Goal: Contribute content: Add original content to the website for others to see

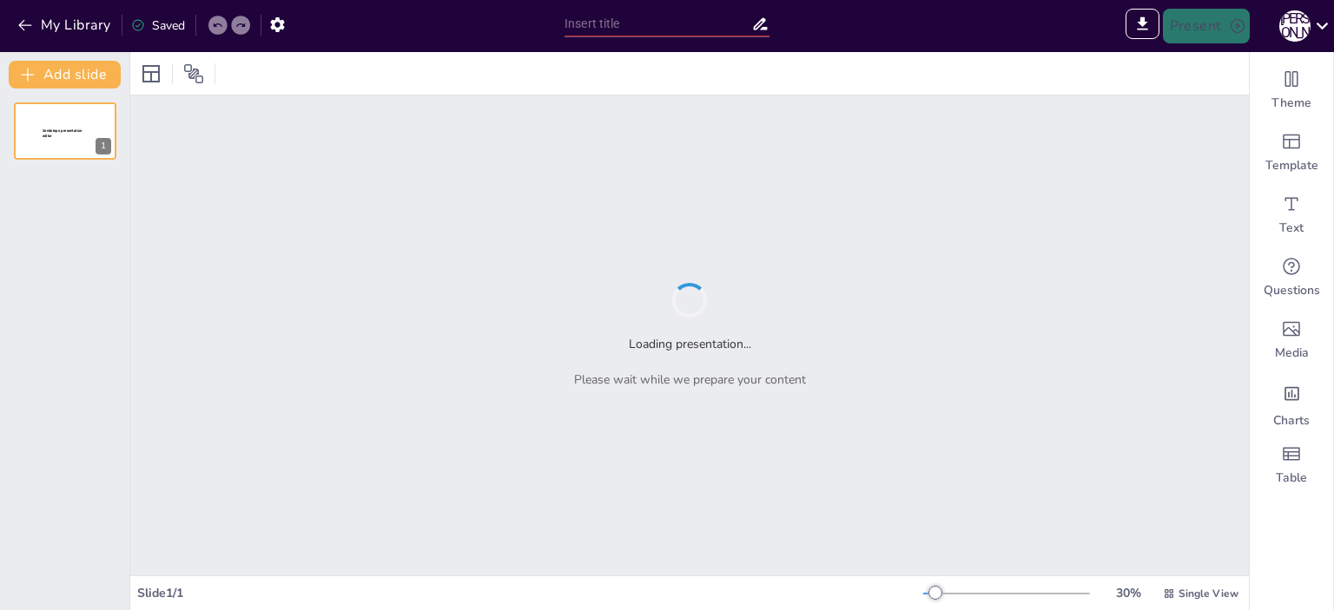
type input "Традиції святкування Міжнародного дня кухаря в [GEOGRAPHIC_DATA]"
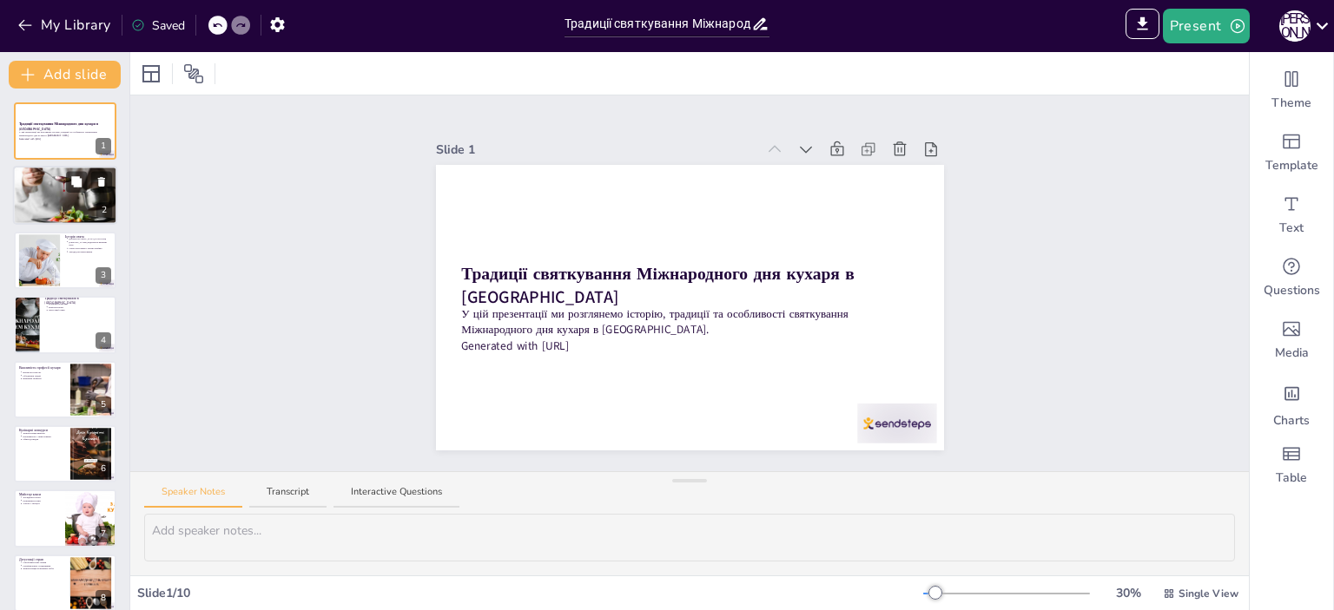
click at [49, 190] on div at bounding box center [65, 195] width 104 height 78
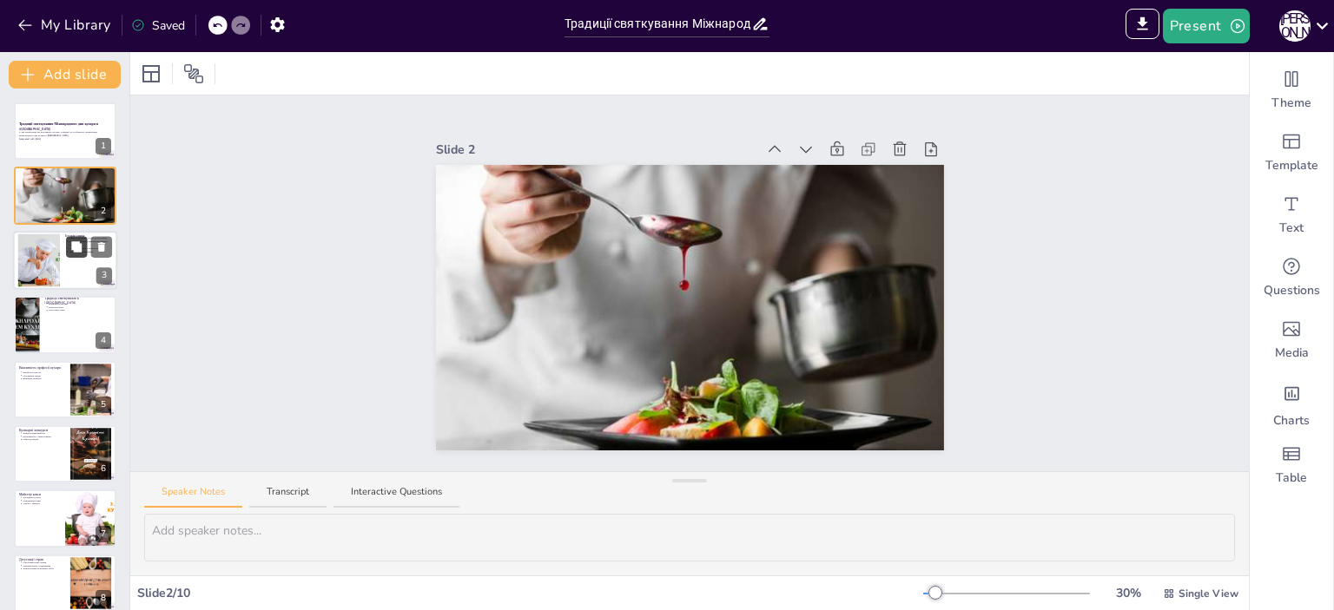
click at [66, 249] on button at bounding box center [76, 246] width 21 height 21
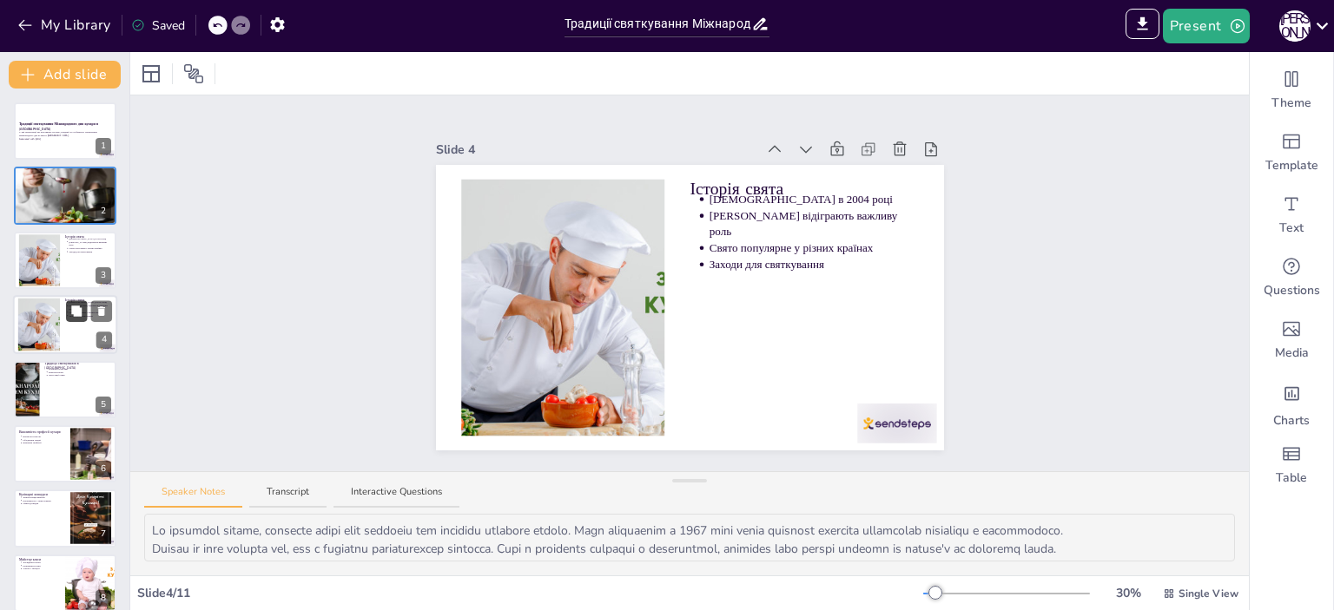
click at [68, 301] on button at bounding box center [76, 311] width 21 height 21
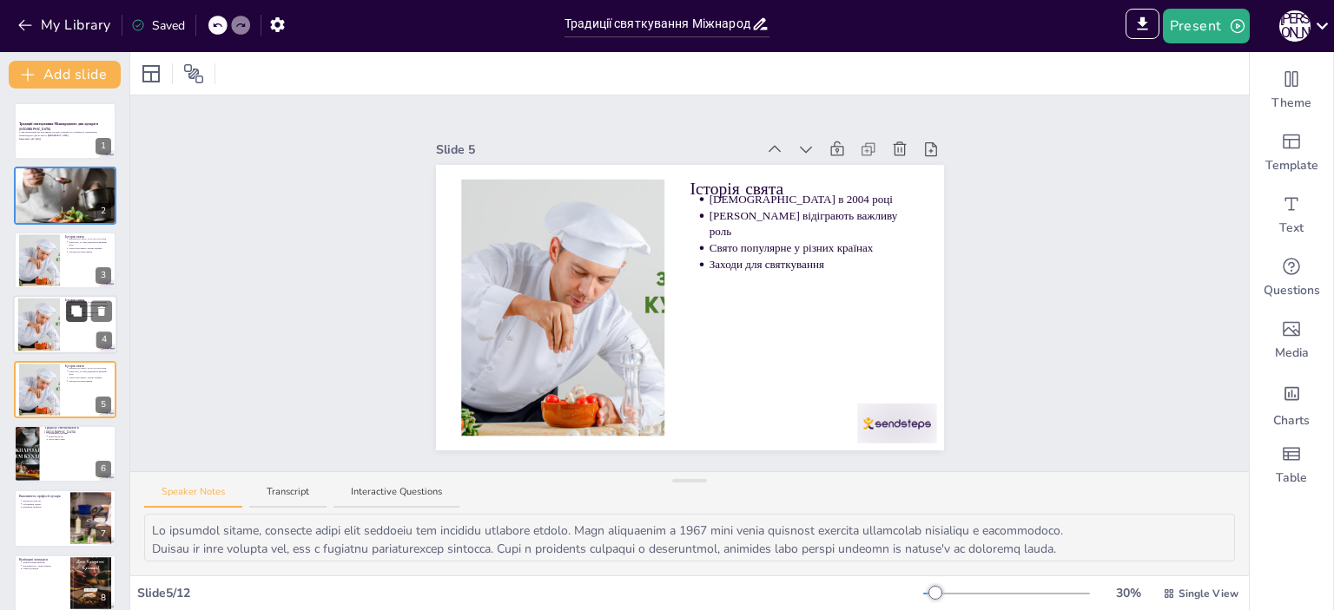
scroll to position [40, 0]
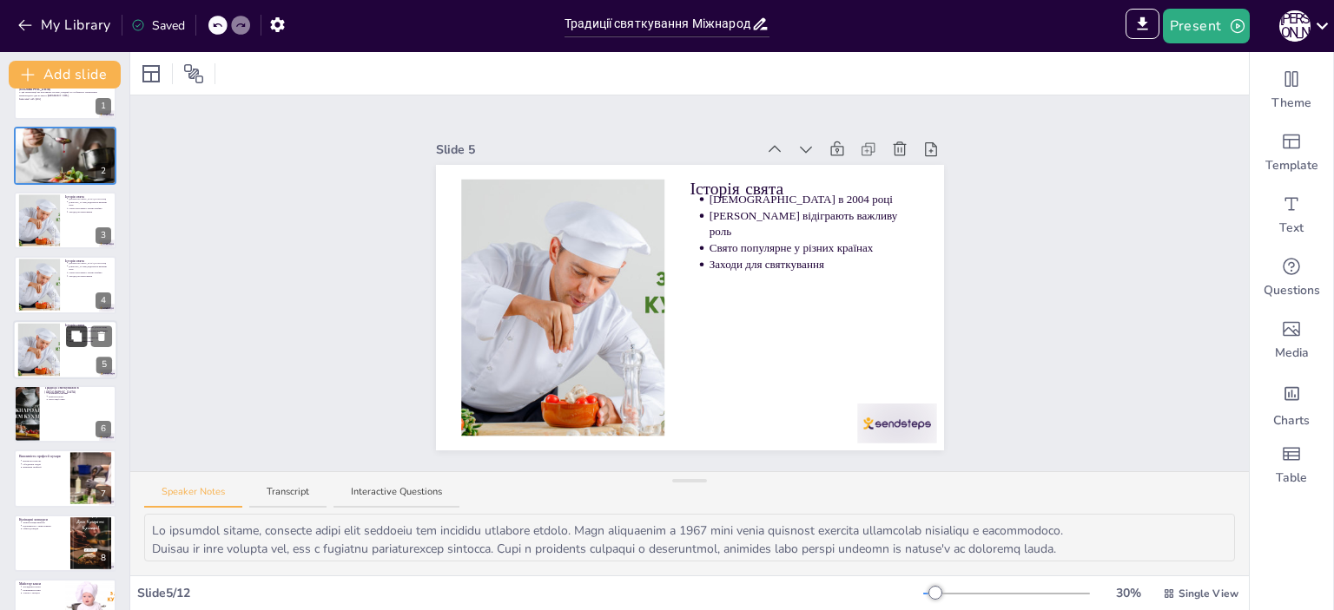
click at [70, 341] on button at bounding box center [76, 336] width 21 height 21
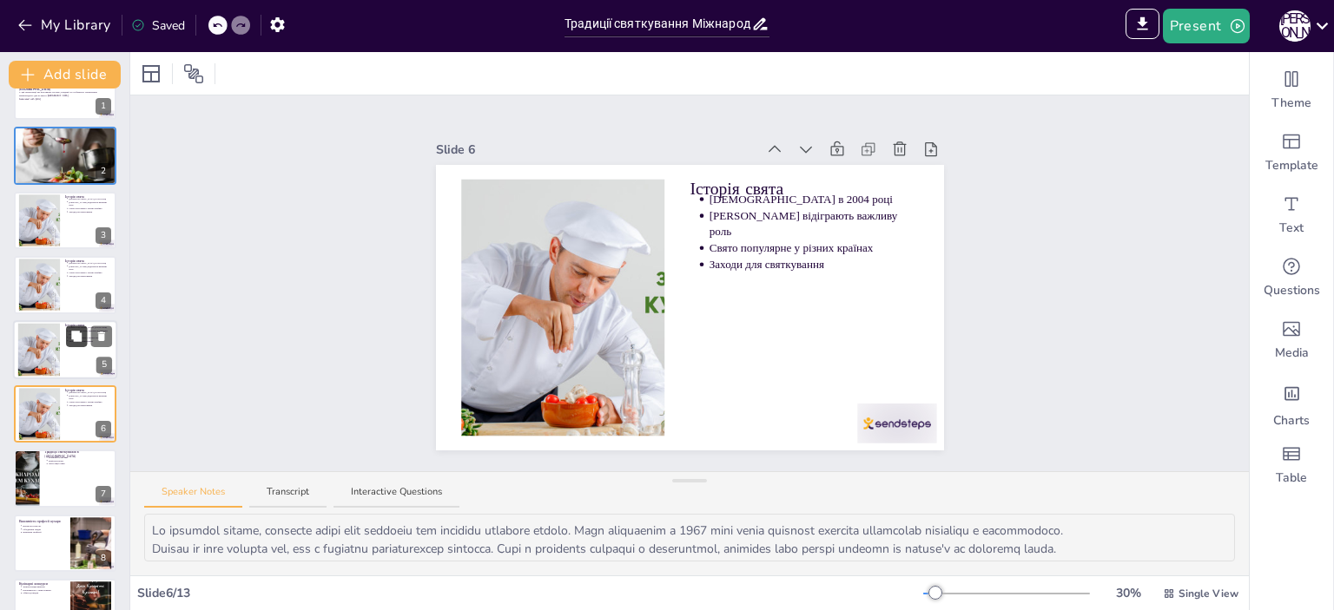
scroll to position [104, 0]
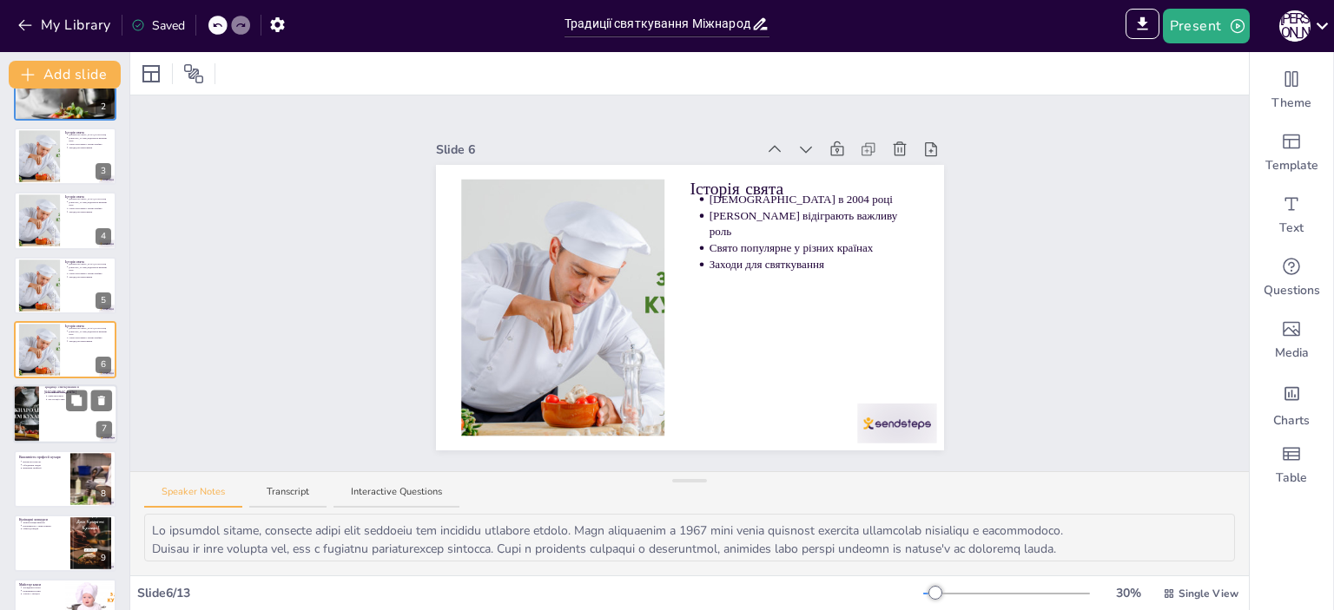
click at [28, 423] on div at bounding box center [26, 414] width 89 height 59
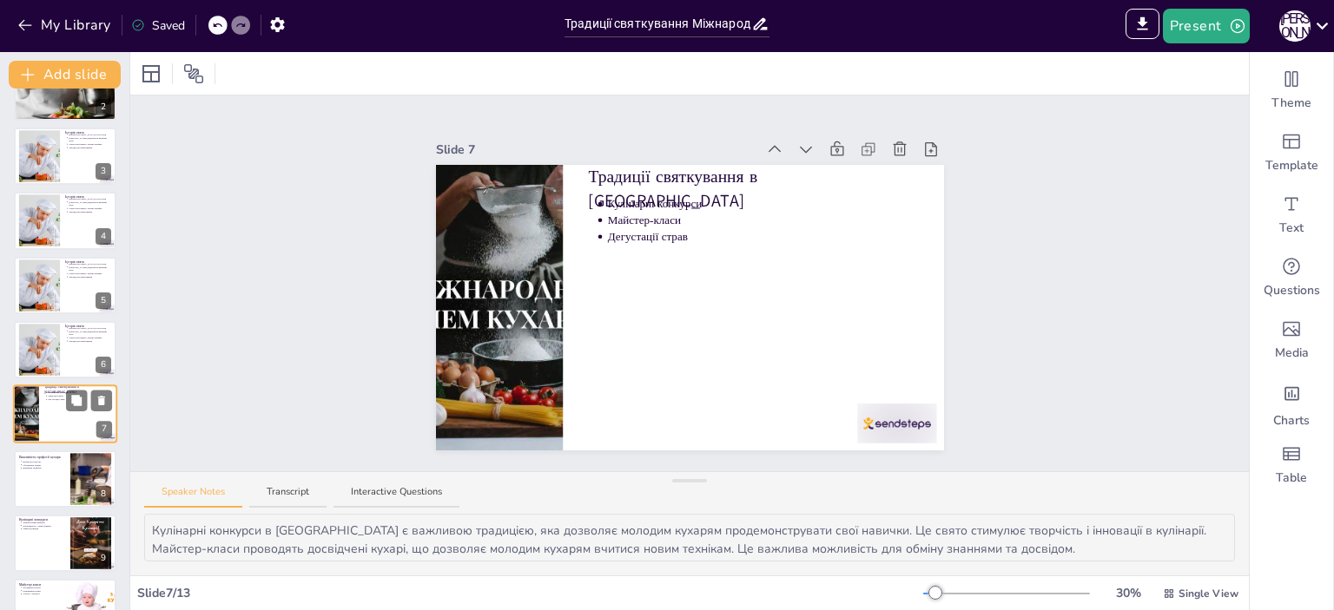
scroll to position [169, 0]
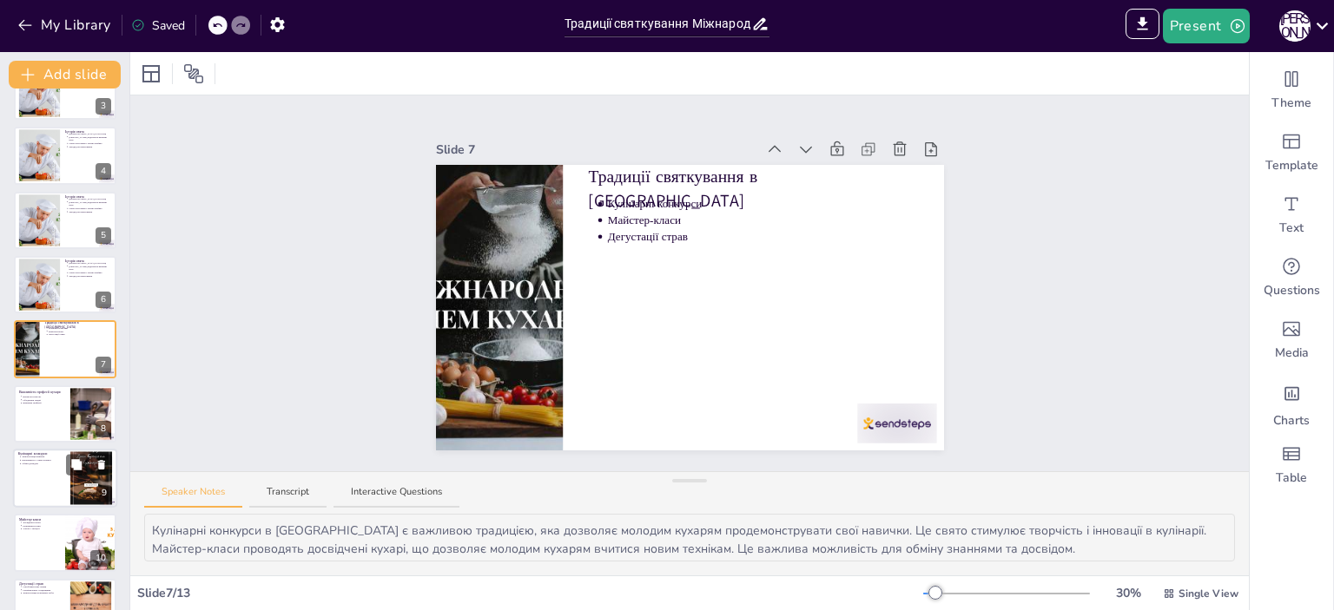
click at [43, 478] on div at bounding box center [65, 478] width 104 height 59
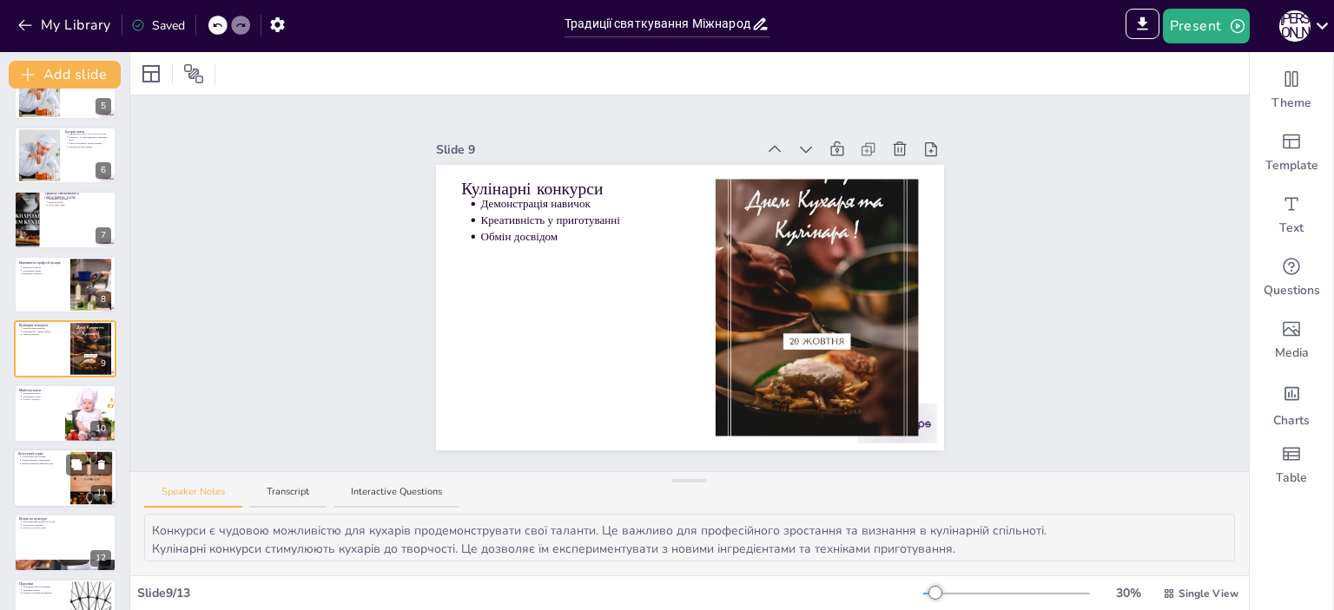
scroll to position [338, 0]
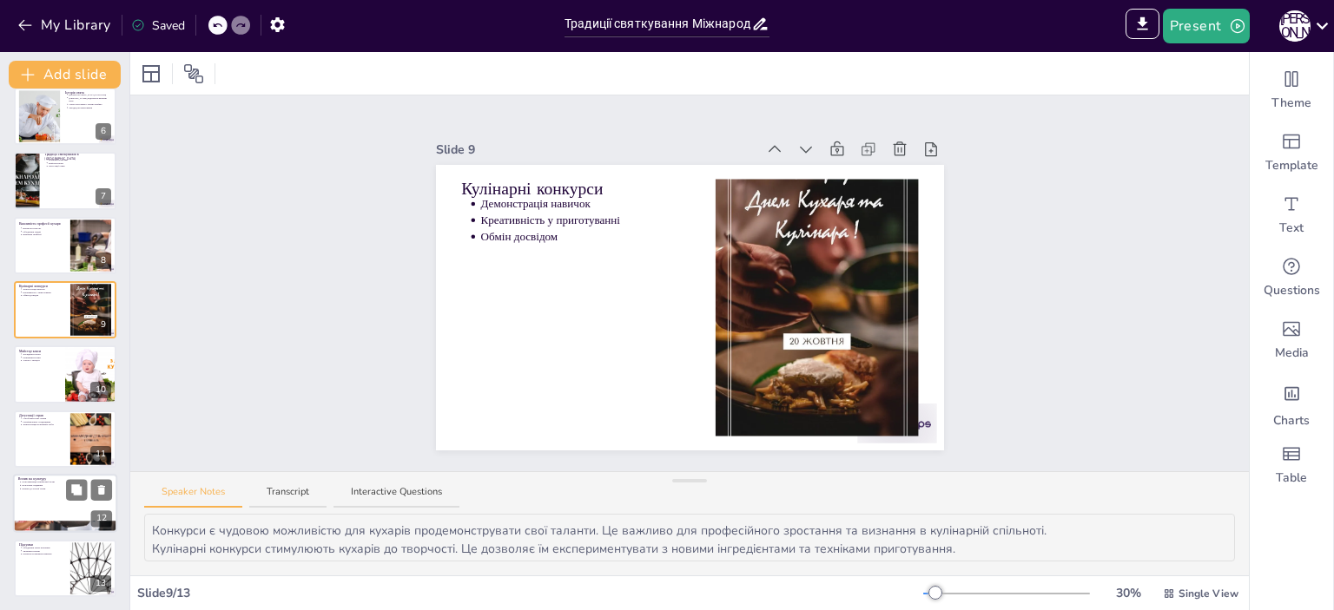
click at [40, 482] on p "Популяризація української кухні" at bounding box center [67, 482] width 90 height 3
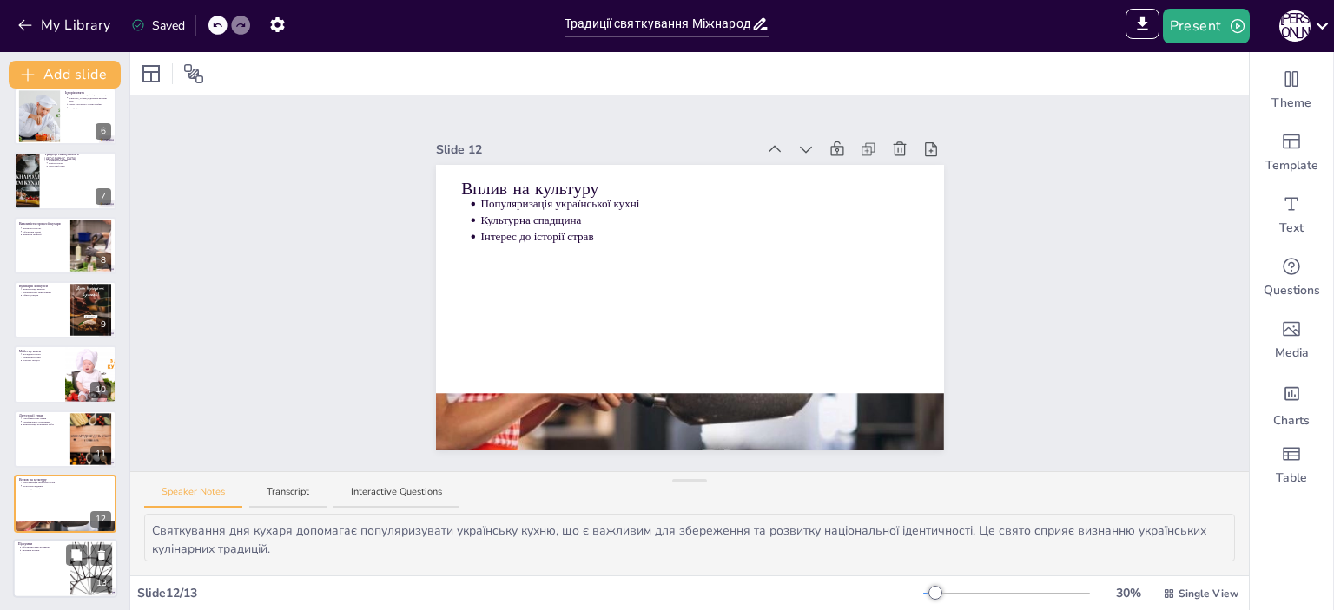
click at [26, 565] on div at bounding box center [65, 568] width 104 height 59
type textarea "Цей аспект підкреслює, як кулінарія може об'єднувати людей, створюючи спільні т…"
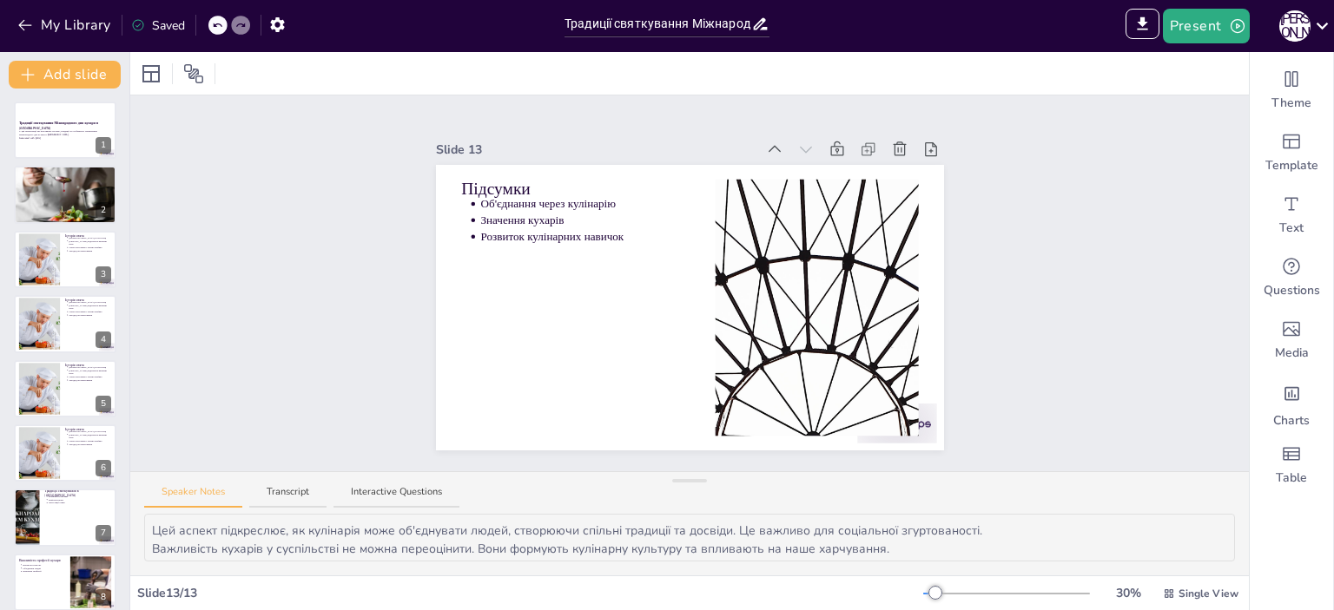
scroll to position [0, 0]
click at [100, 434] on icon at bounding box center [102, 440] width 12 height 12
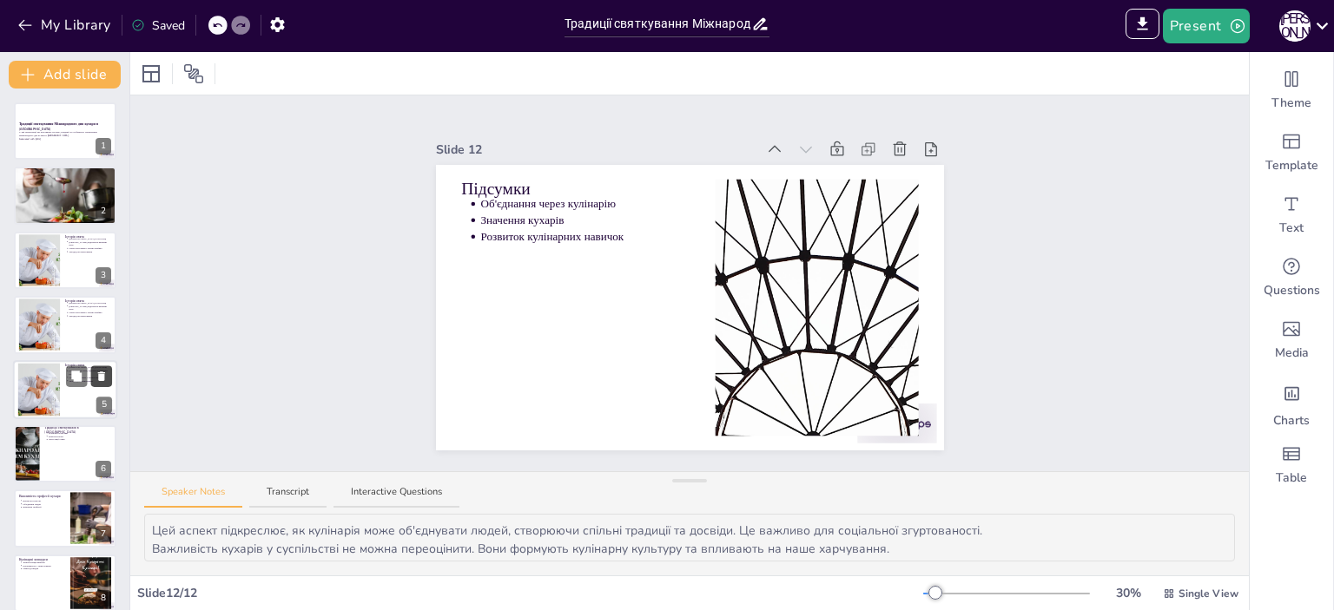
click at [99, 373] on icon at bounding box center [101, 377] width 7 height 10
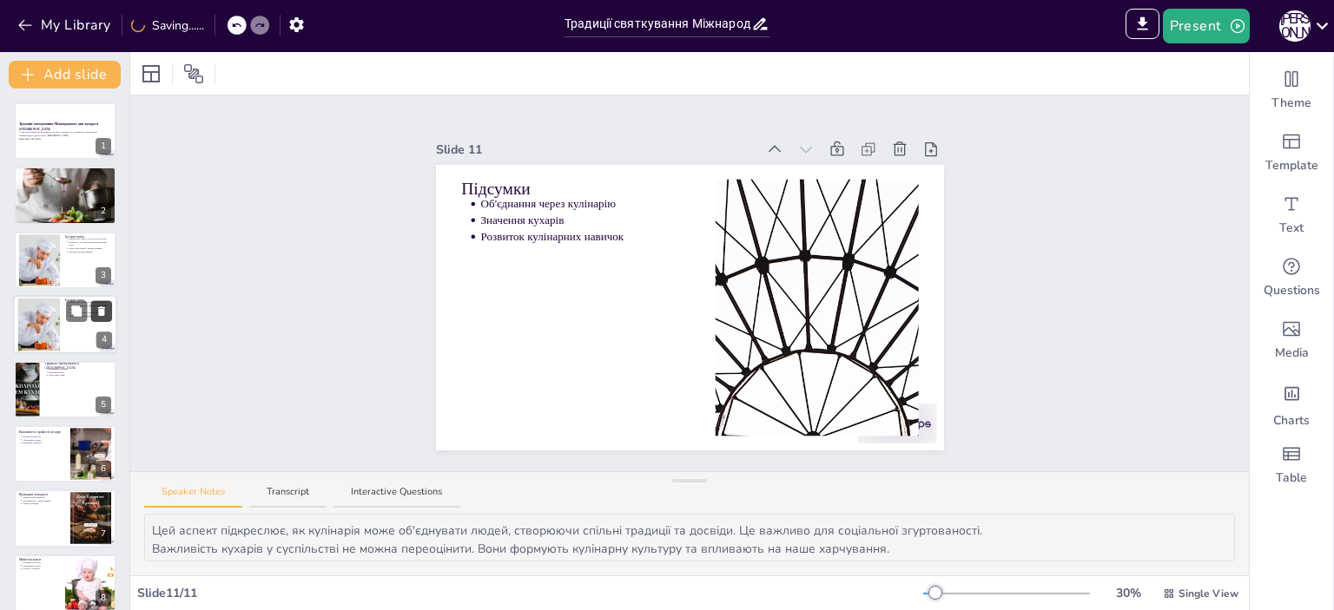
click at [102, 308] on icon at bounding box center [102, 312] width 12 height 12
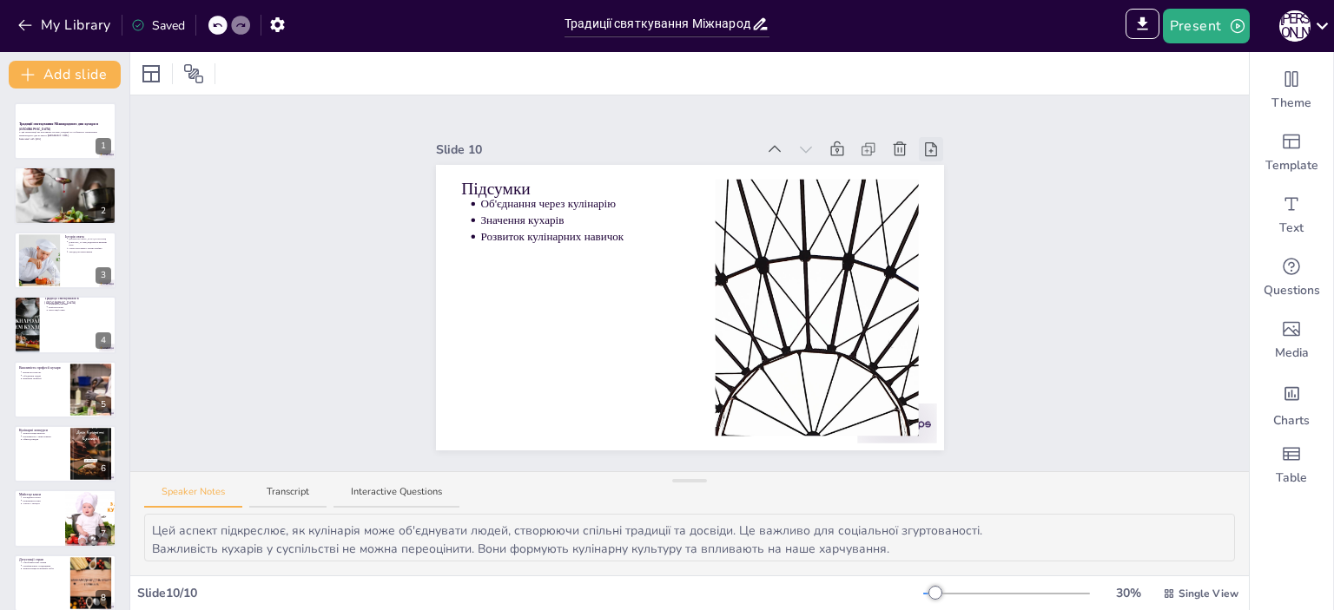
click at [922, 141] on icon at bounding box center [930, 149] width 17 height 17
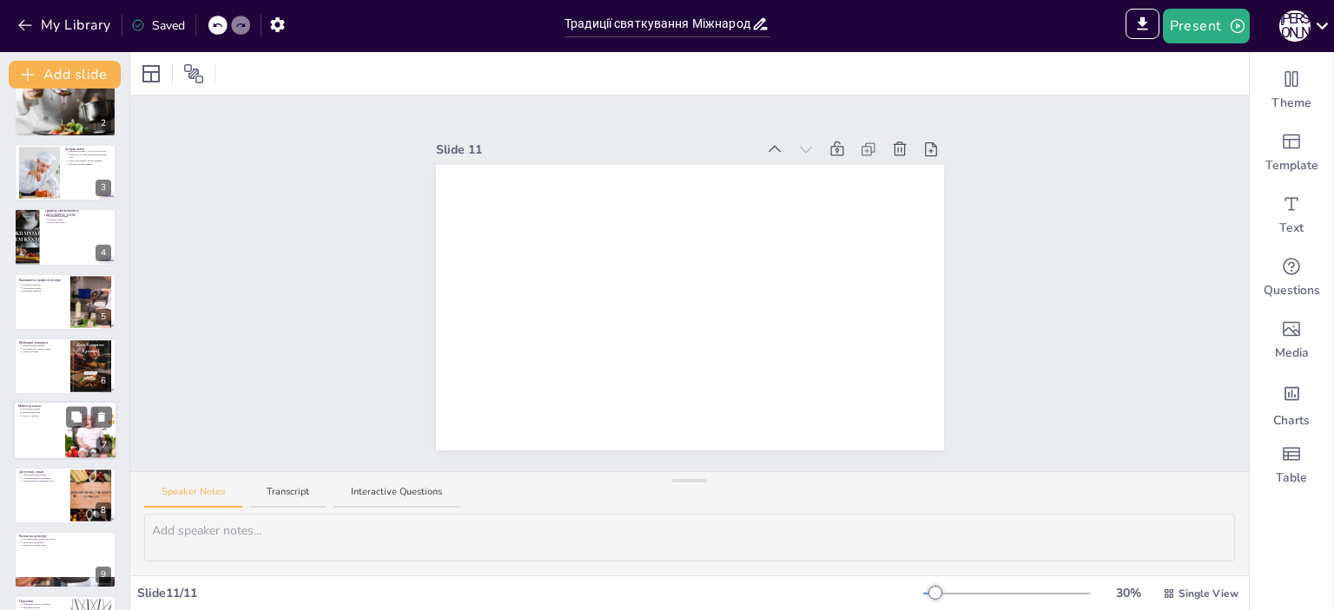
scroll to position [208, 0]
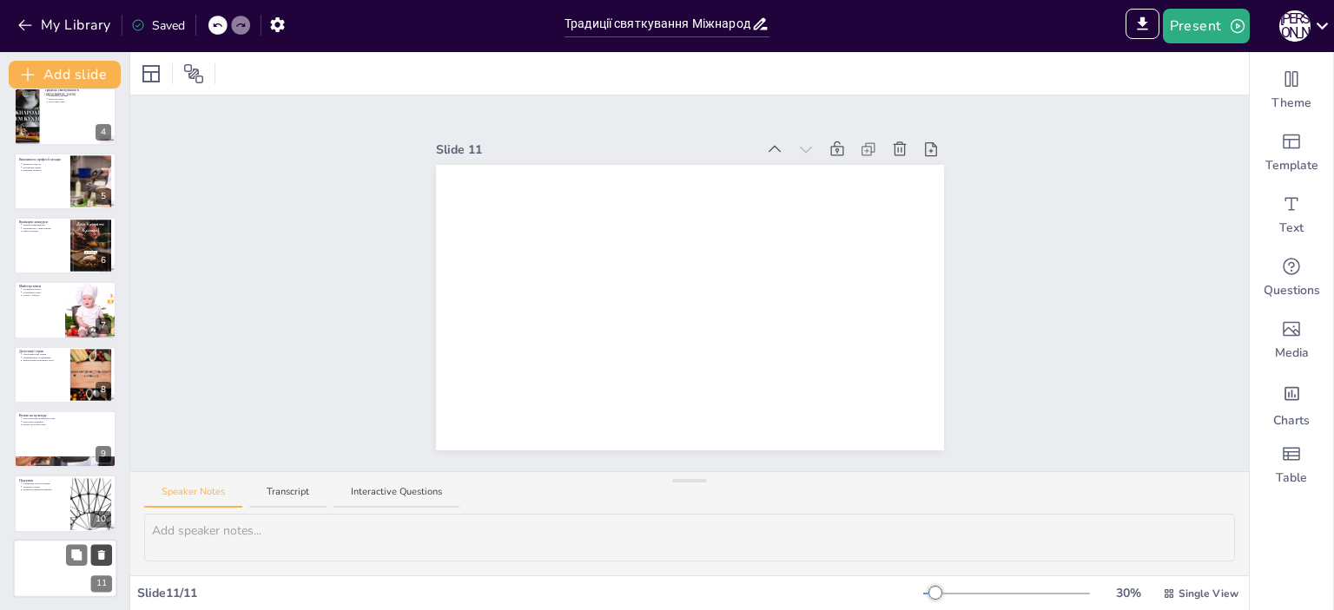
click at [102, 556] on icon at bounding box center [101, 555] width 7 height 10
type textarea "Цей аспект підкреслює, як кулінарія може об'єднувати людей, створюючи спільні т…"
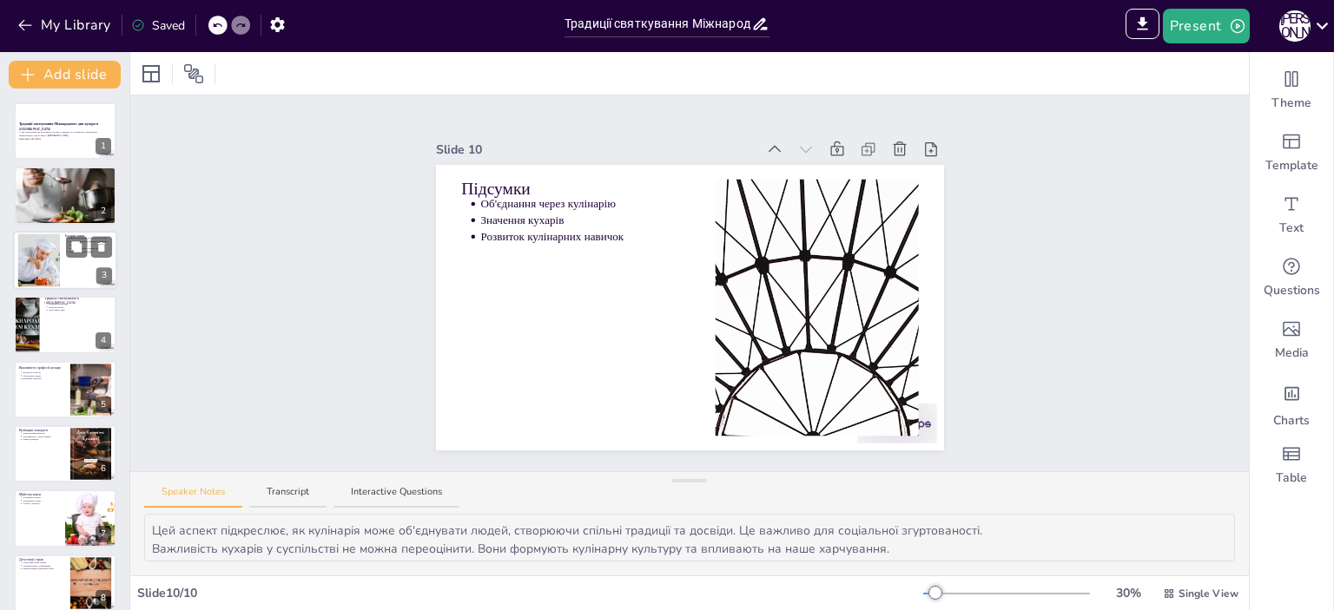
scroll to position [0, 0]
click at [66, 135] on p "У цій презентації ми розглянемо історію, традиції та особливості святкування Мі…" at bounding box center [65, 134] width 94 height 7
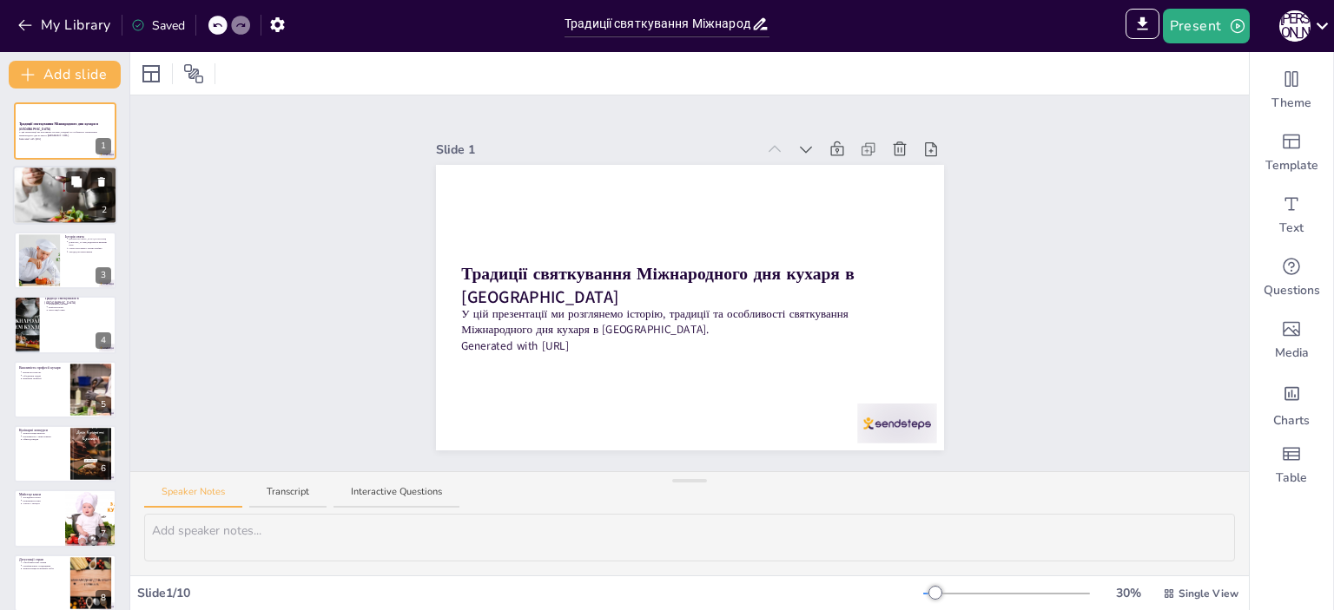
click at [56, 192] on div at bounding box center [65, 195] width 104 height 78
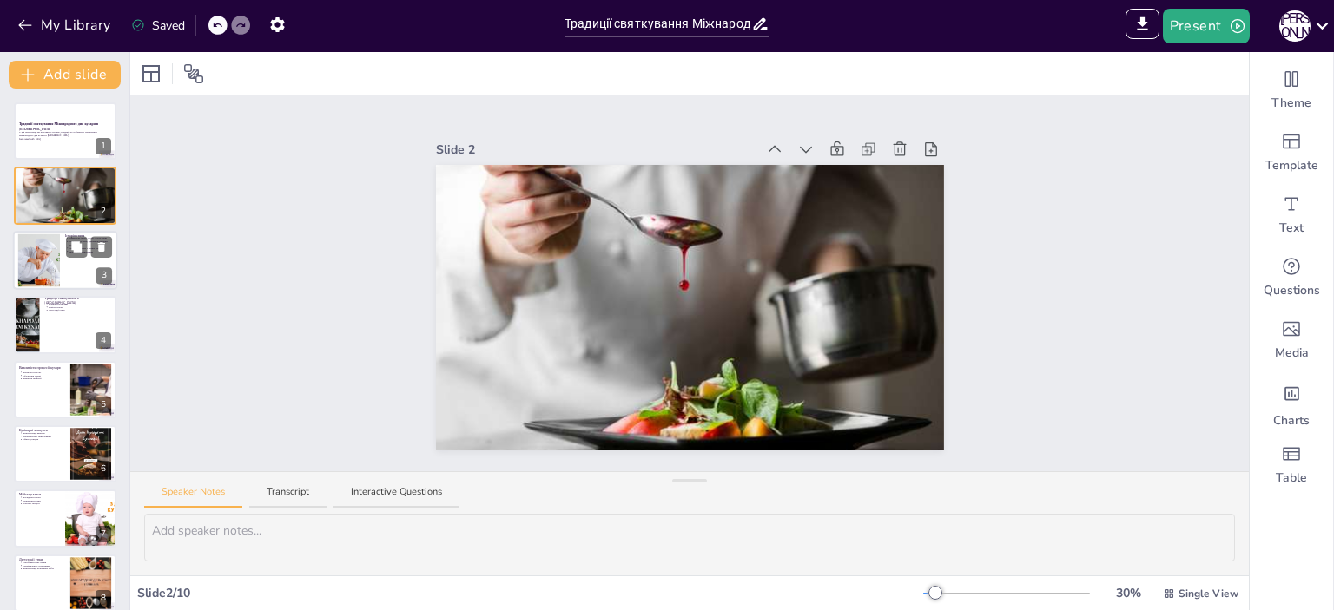
click at [46, 249] on div at bounding box center [38, 260] width 79 height 53
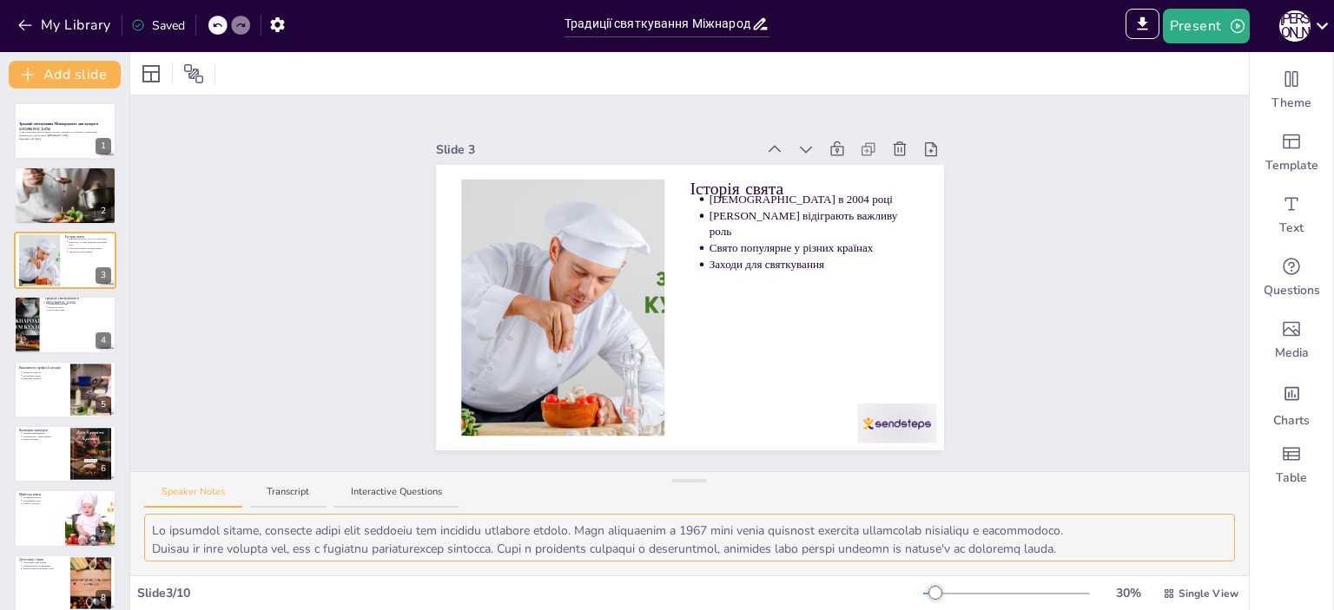
drag, startPoint x: 1213, startPoint y: 538, endPoint x: 1214, endPoint y: 551, distance: 13.1
click at [1214, 551] on textarea at bounding box center [689, 538] width 1090 height 48
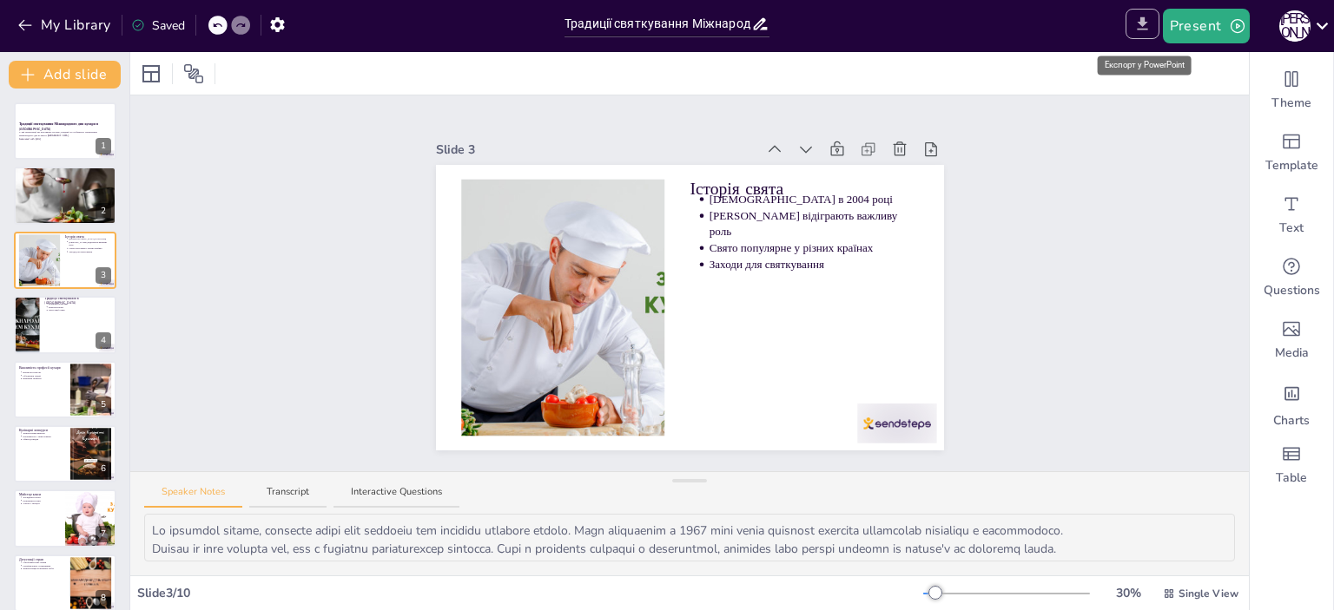
click at [1143, 21] on icon "Export to PowerPoint" at bounding box center [1141, 23] width 10 height 13
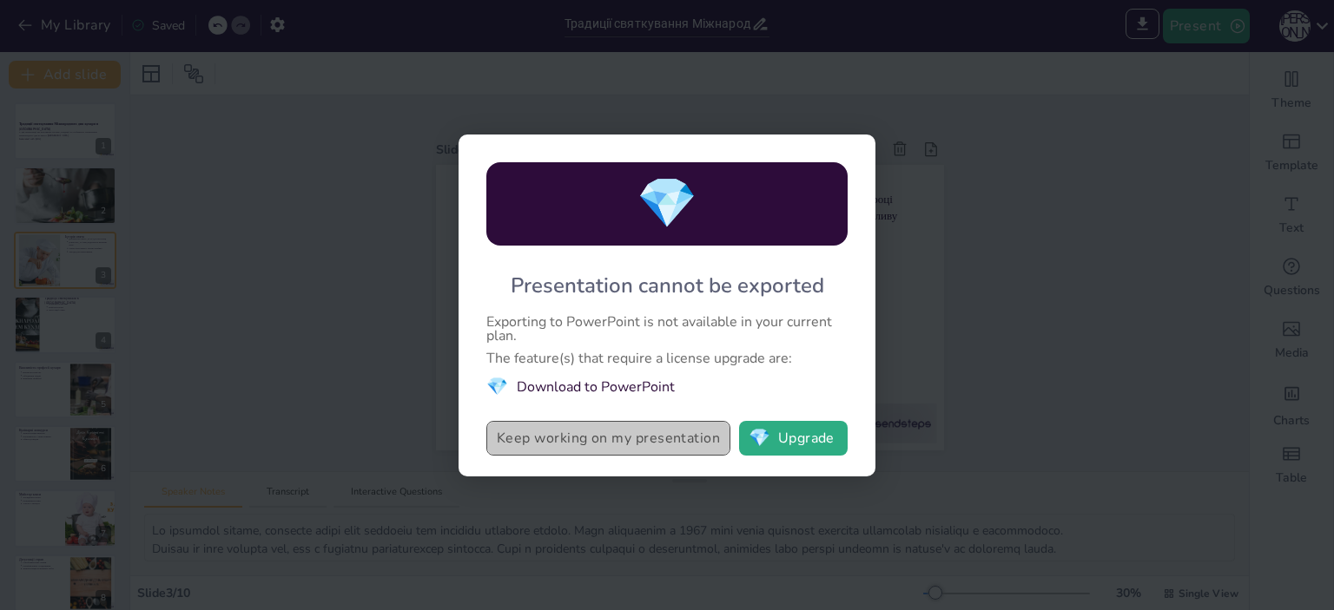
click at [645, 429] on button "Keep working on my presentation" at bounding box center [608, 438] width 244 height 35
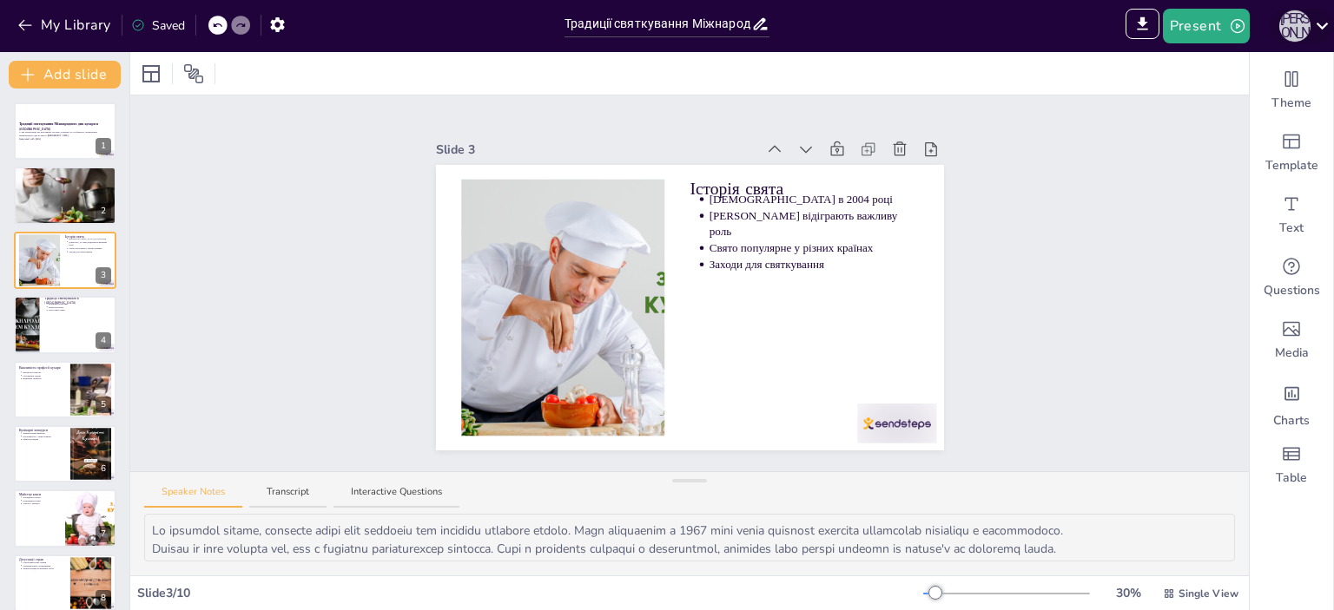
click at [1289, 23] on div "Р [PERSON_NAME]" at bounding box center [1294, 25] width 31 height 31
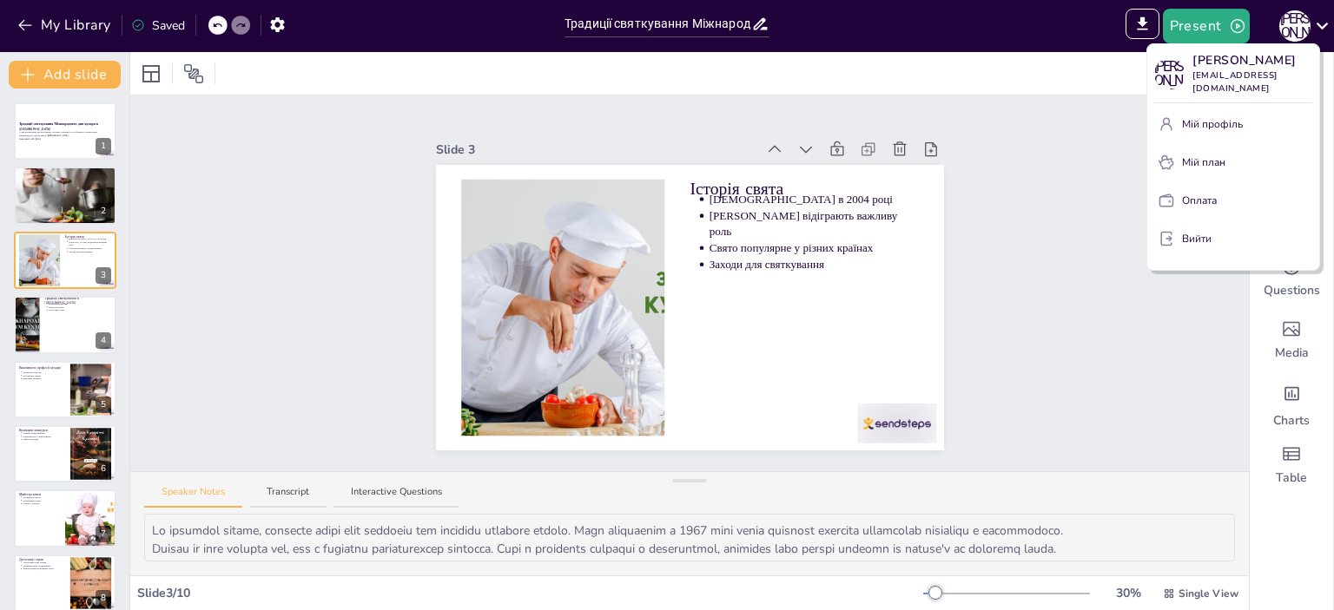
click at [1113, 306] on div at bounding box center [667, 305] width 1334 height 610
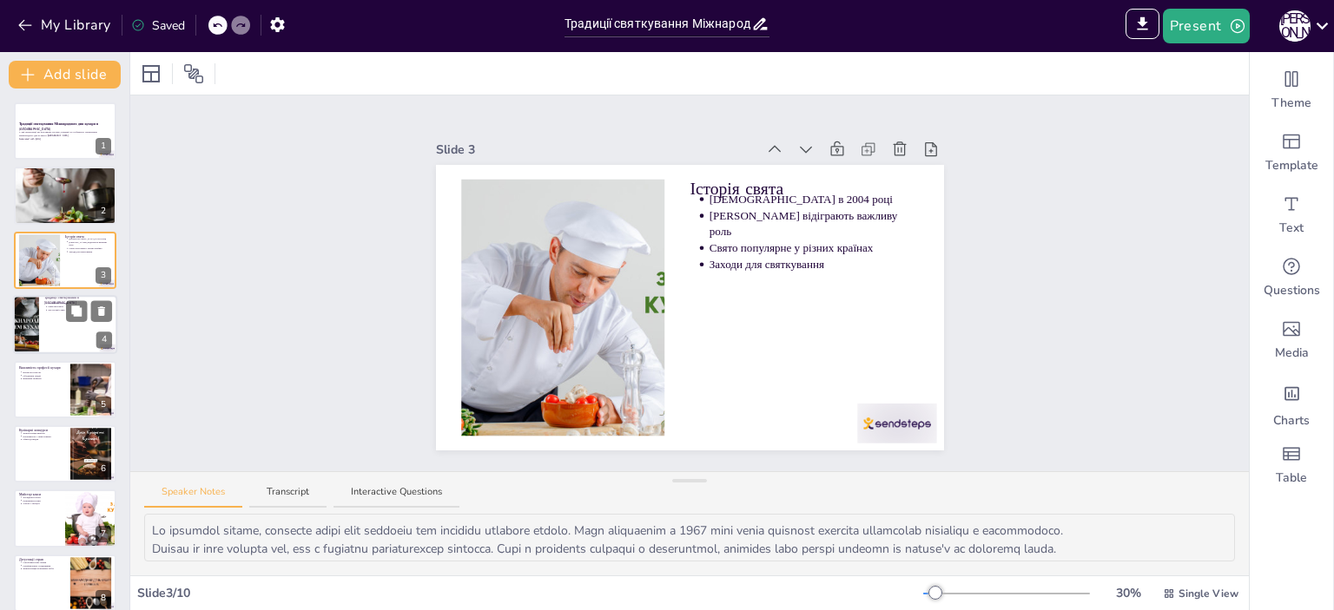
click at [45, 320] on div at bounding box center [65, 324] width 104 height 59
type textarea "Кулінарні конкурси в Україні є важливою традицією, яка дозволяє молодим кухарям…"
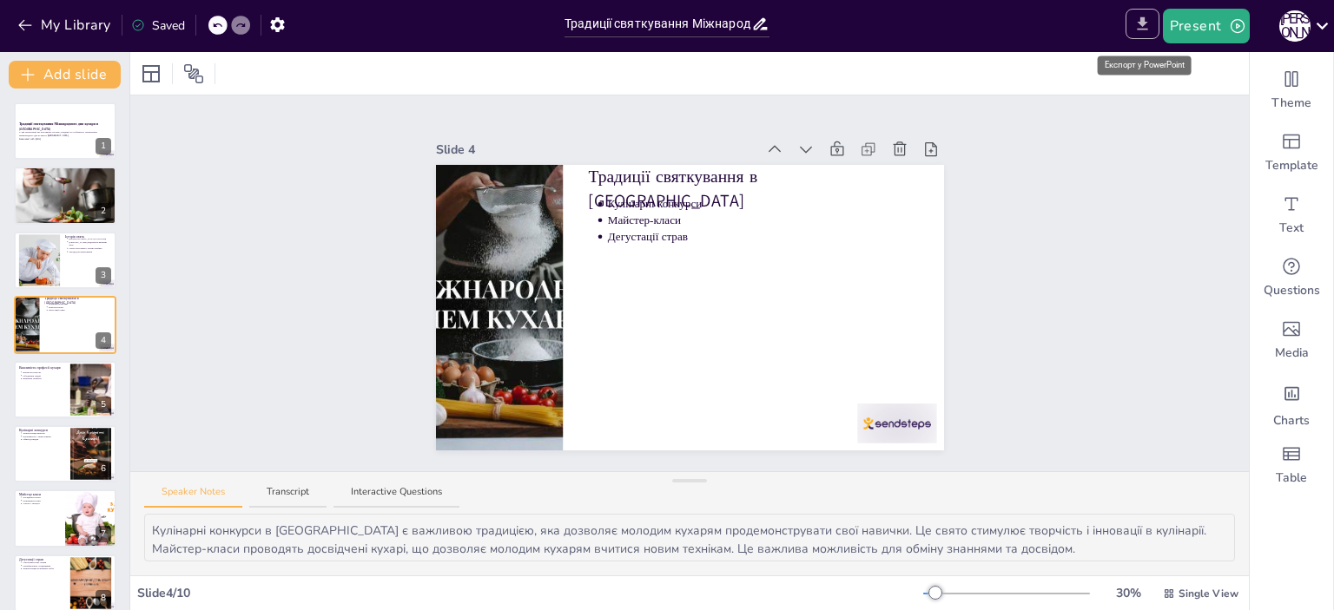
click at [1151, 30] on icon "Export to PowerPoint" at bounding box center [1142, 24] width 18 height 18
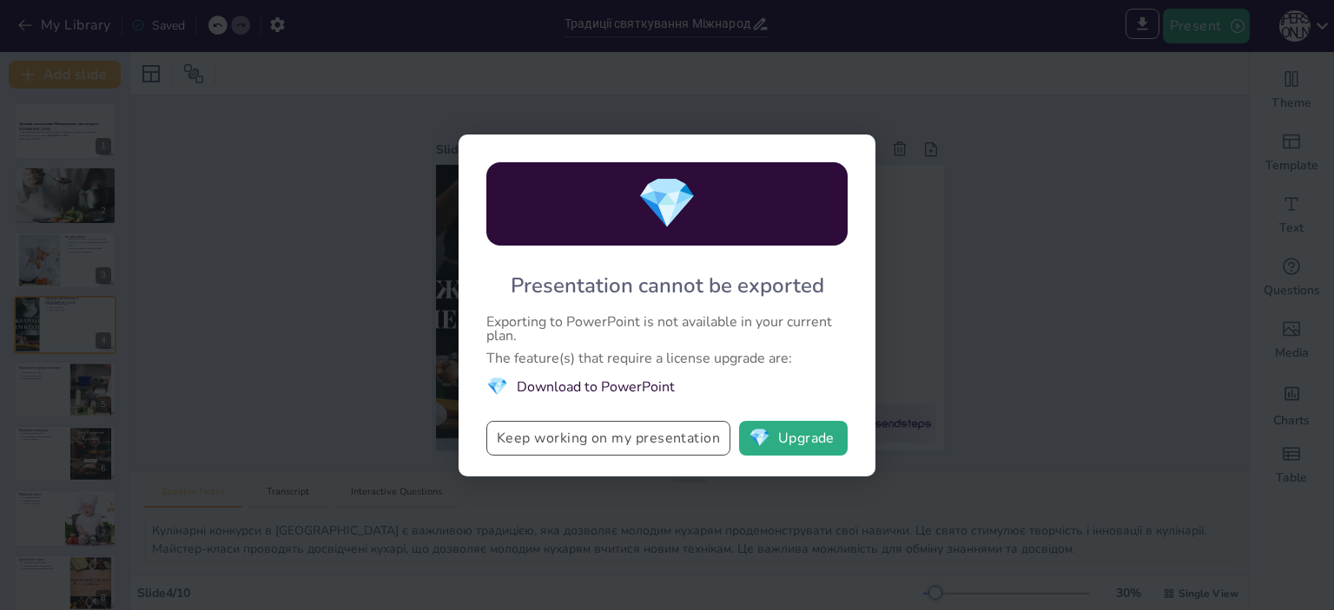
drag, startPoint x: 514, startPoint y: 440, endPoint x: 504, endPoint y: 435, distance: 10.9
click at [504, 435] on button "Keep working on my presentation" at bounding box center [608, 438] width 244 height 35
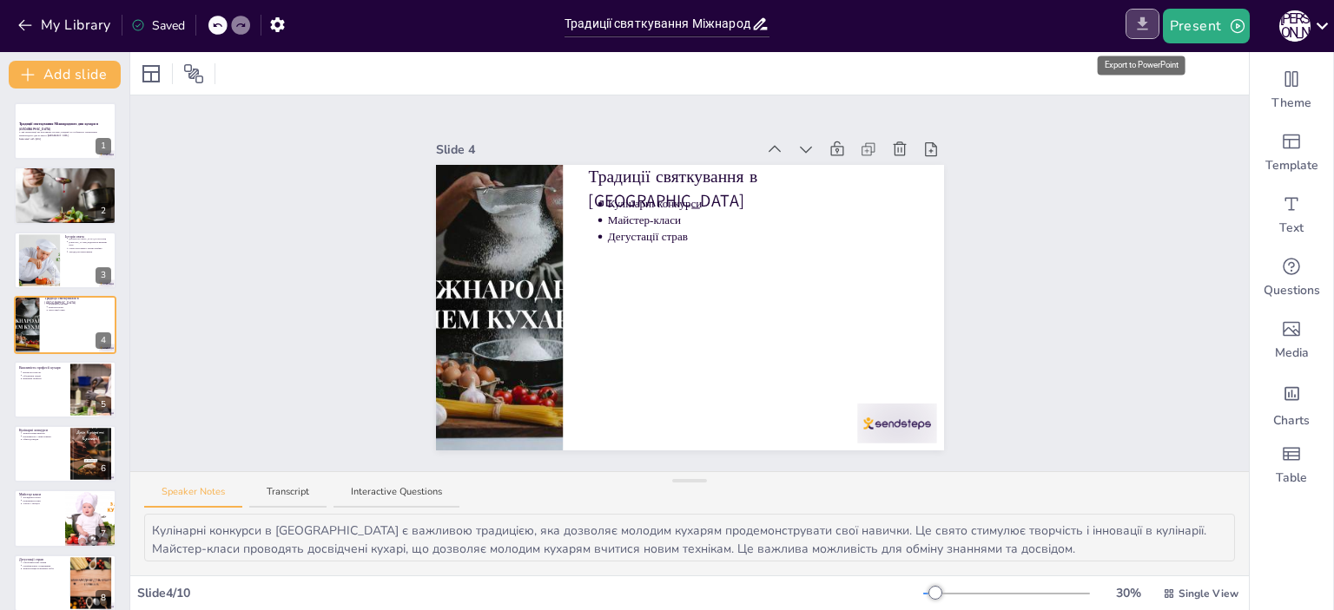
click at [1139, 16] on icon "Export to PowerPoint" at bounding box center [1142, 24] width 18 height 18
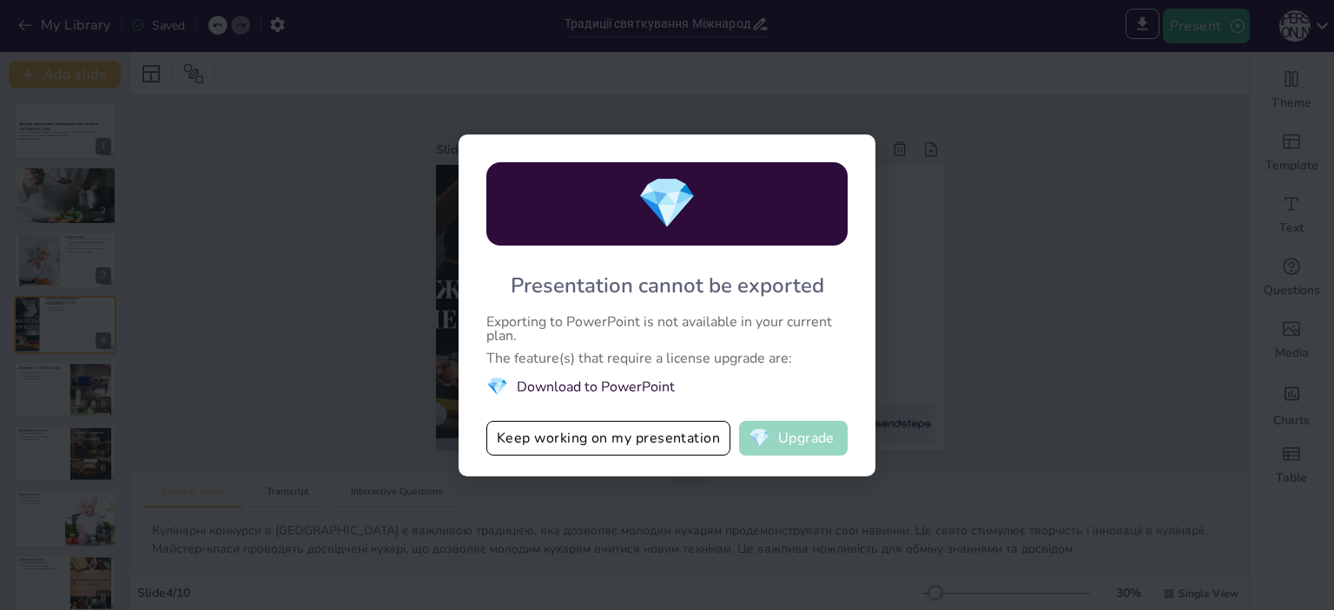
click at [786, 429] on button "💎 Upgrade" at bounding box center [793, 438] width 109 height 35
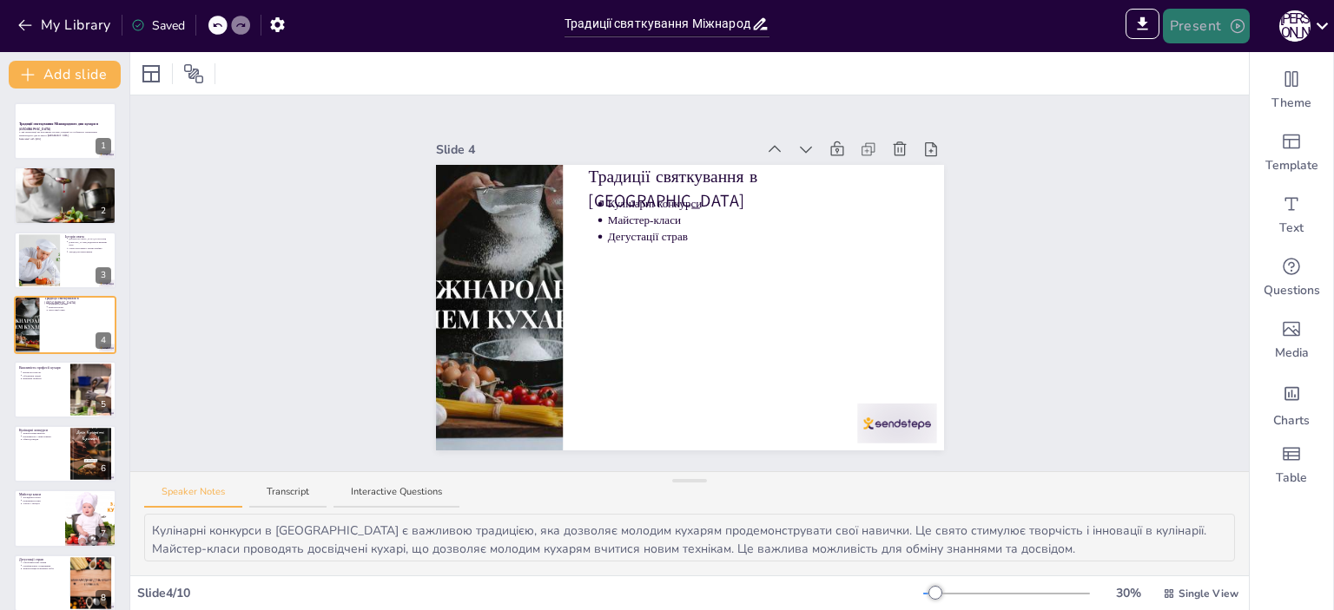
click at [1215, 31] on button "Present" at bounding box center [1206, 26] width 87 height 35
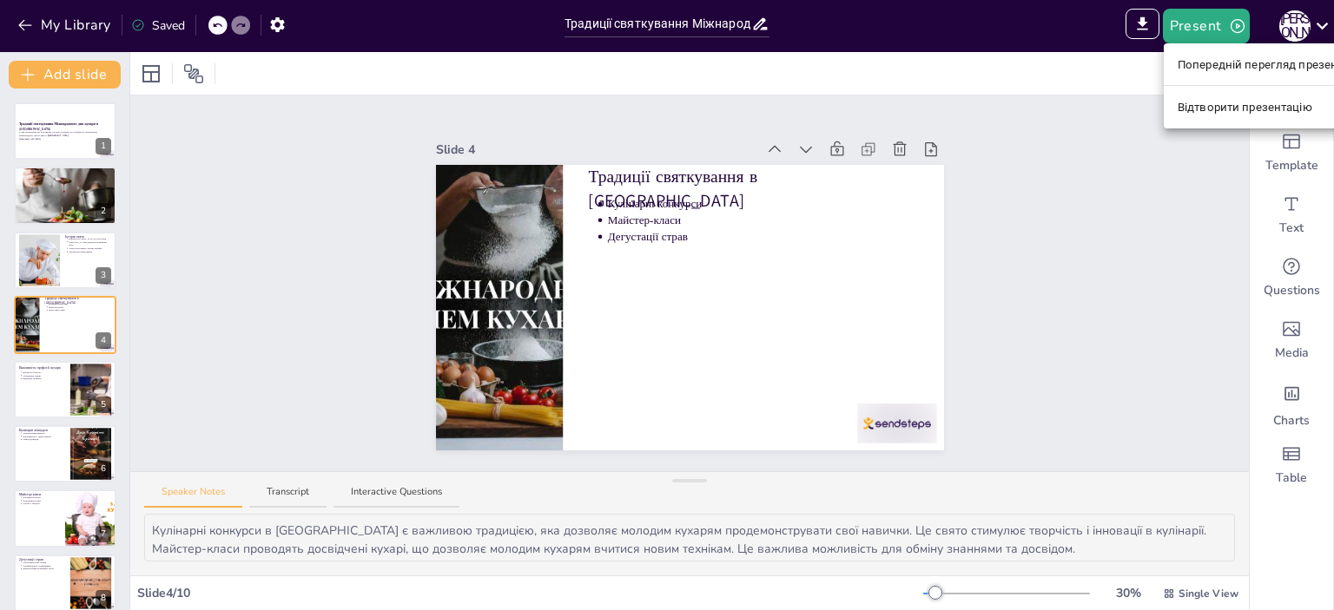
click at [1212, 63] on font "Попередній перегляд презентації" at bounding box center [1269, 64] width 184 height 13
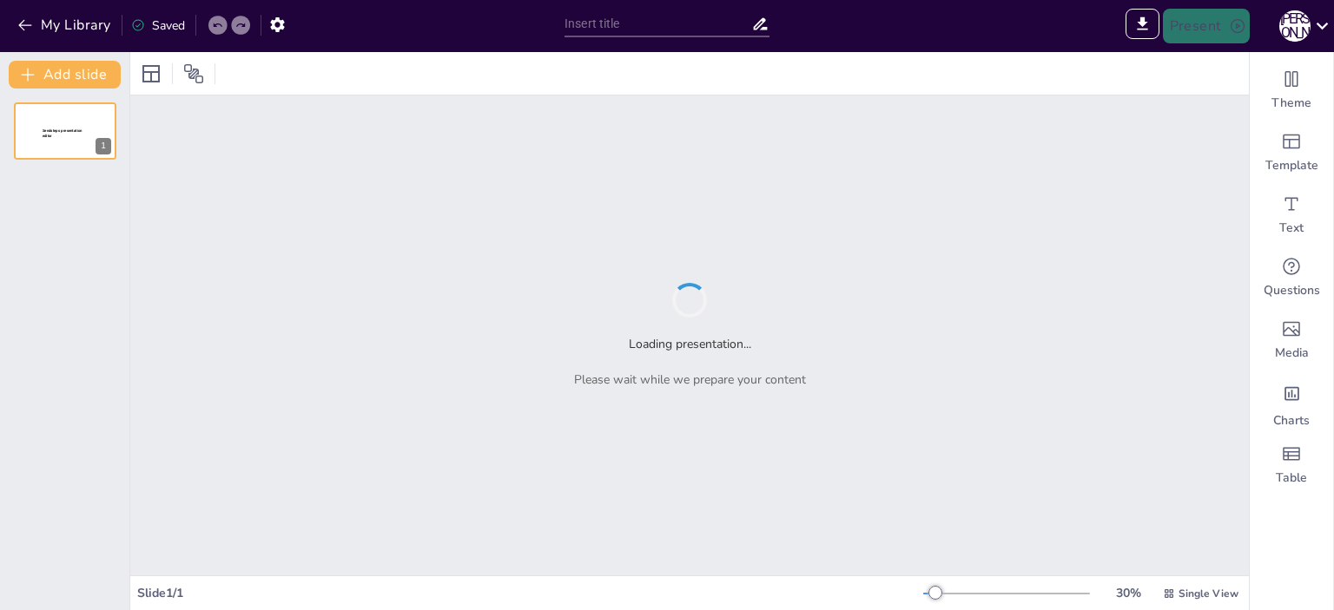
type input "Sendsteps presentation"
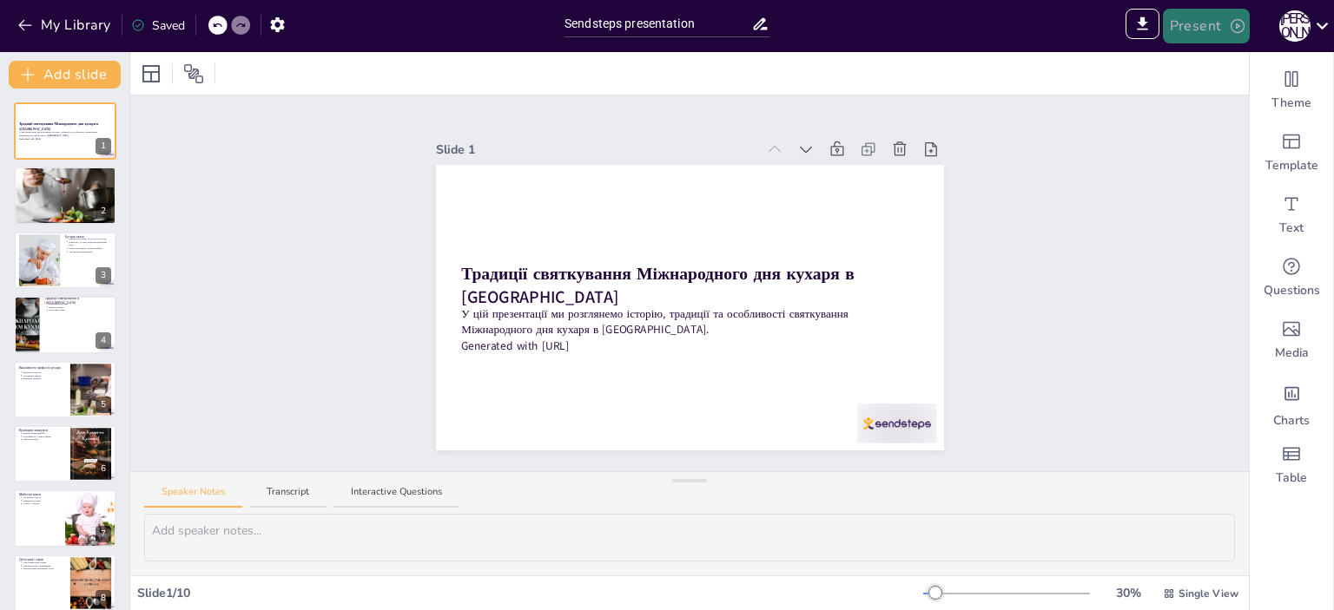
click at [1232, 27] on icon "button" at bounding box center [1237, 25] width 17 height 17
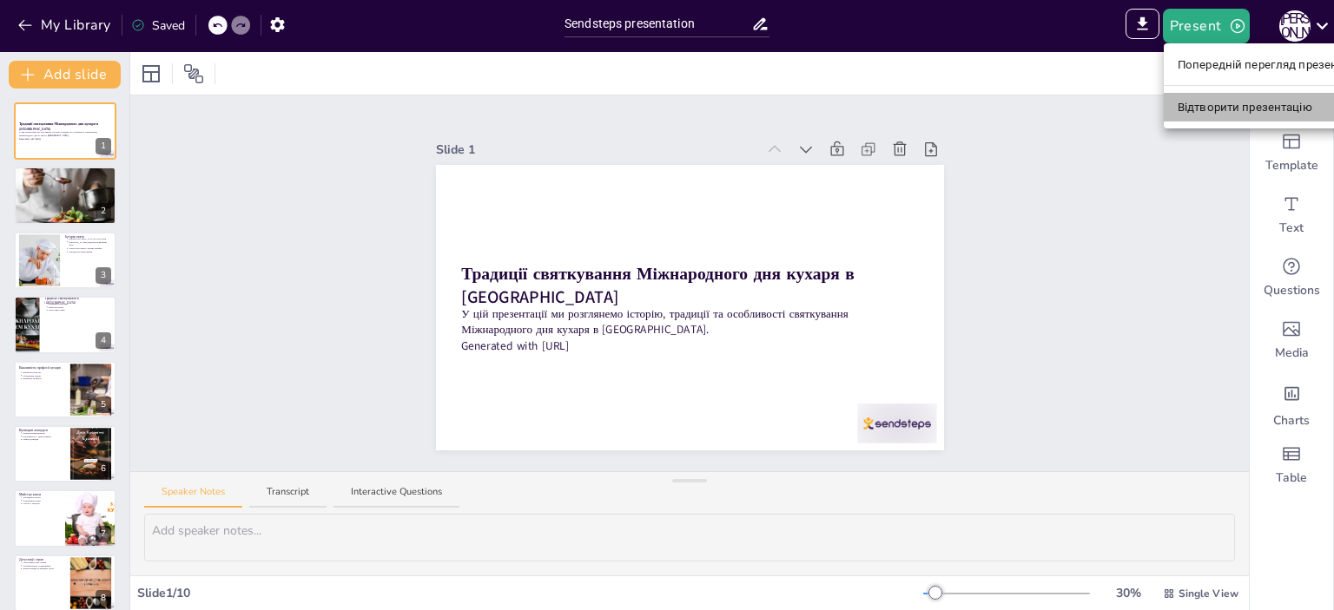
click at [1196, 109] on font "Відтворити презентацію" at bounding box center [1244, 107] width 135 height 13
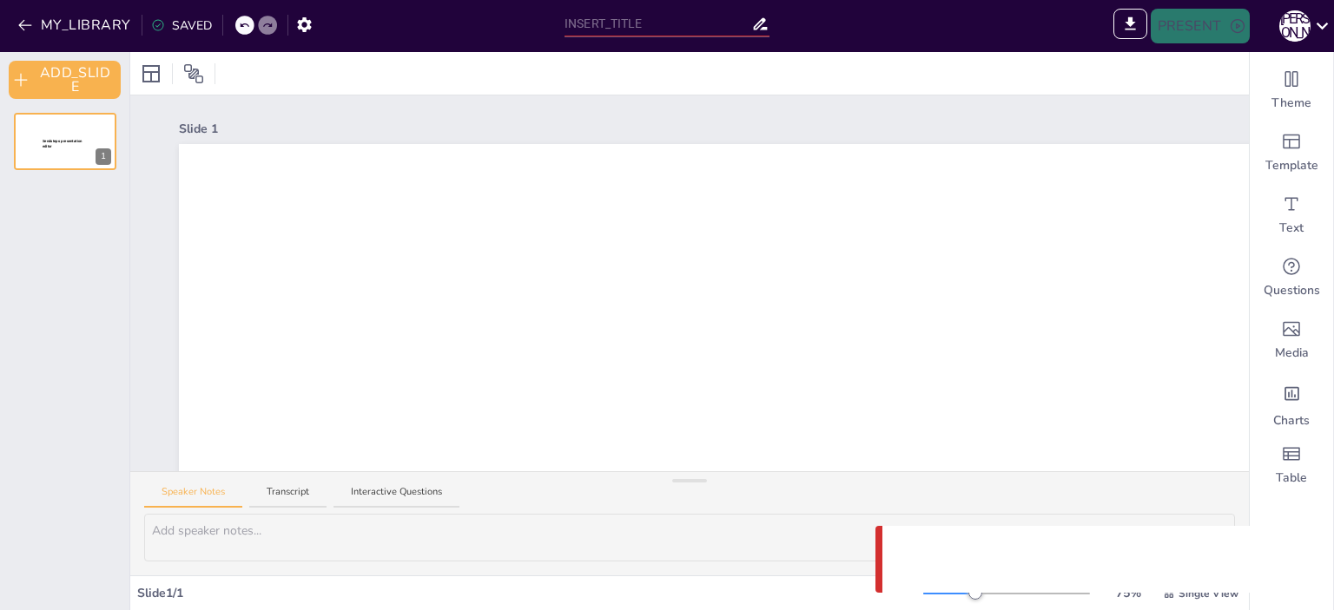
type input "Sendsteps presentation"
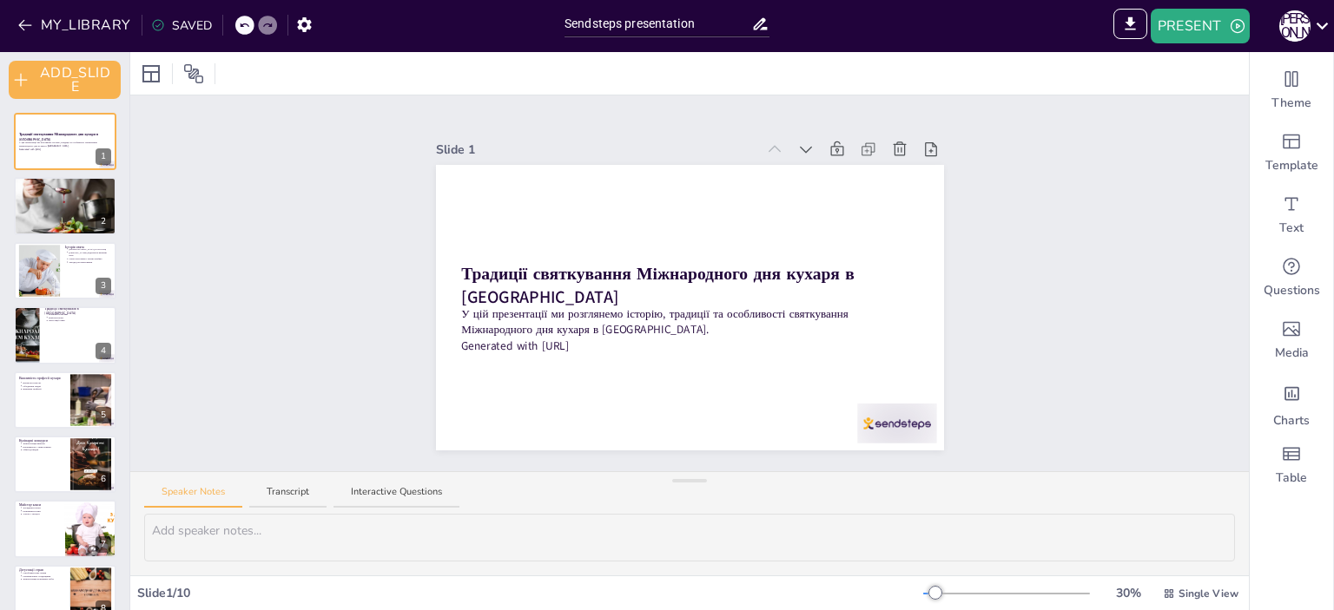
click at [758, 25] on icon at bounding box center [760, 24] width 18 height 18
click at [702, 25] on input "Sendsteps presentation" at bounding box center [657, 23] width 187 height 25
click at [1281, 150] on icon "Add ready made slides" at bounding box center [1291, 141] width 21 height 21
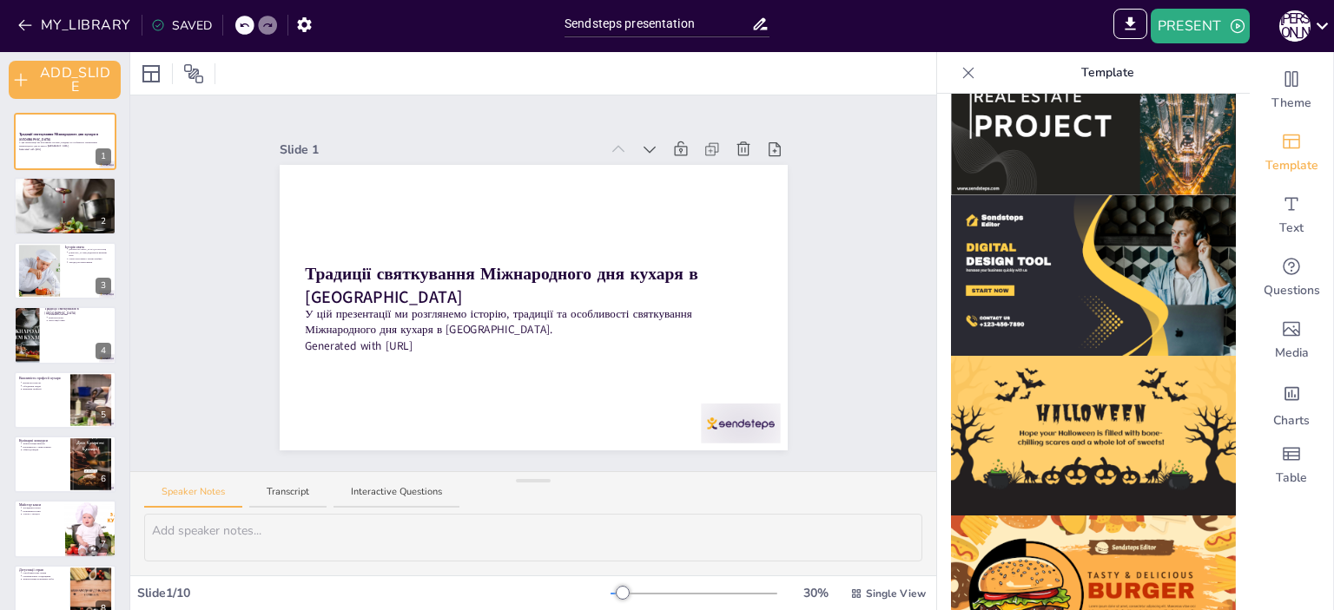
scroll to position [1685, 0]
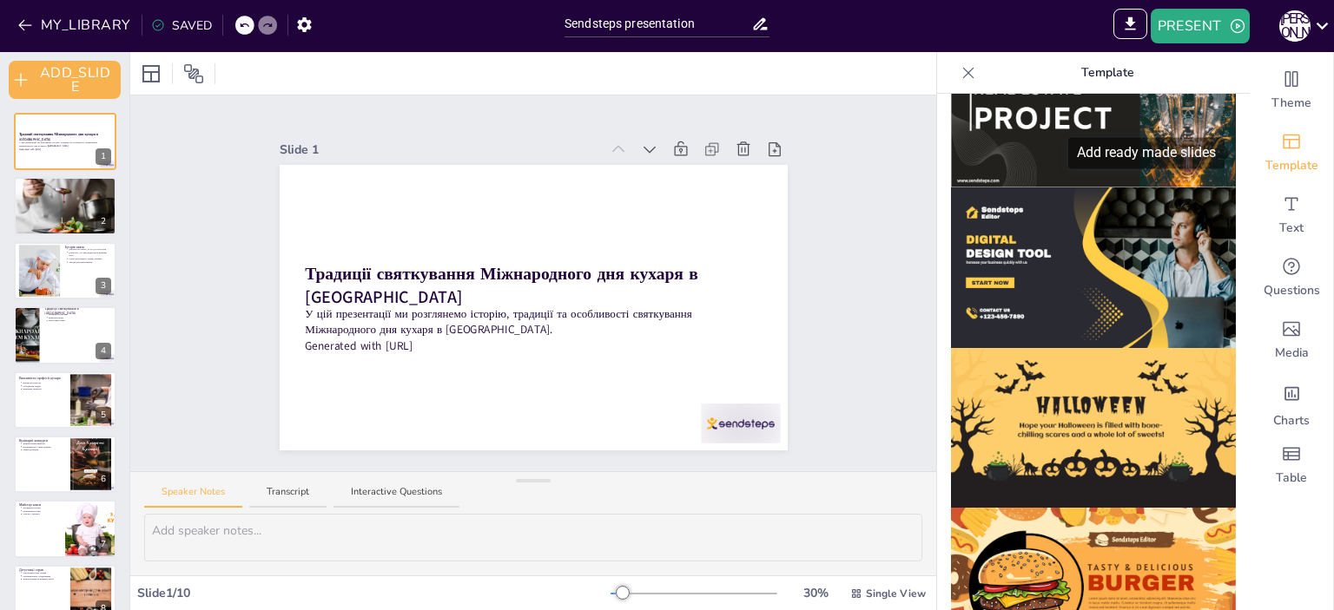
click at [1278, 155] on div "Template" at bounding box center [1290, 153] width 83 height 63
click at [959, 75] on icon at bounding box center [967, 72] width 17 height 17
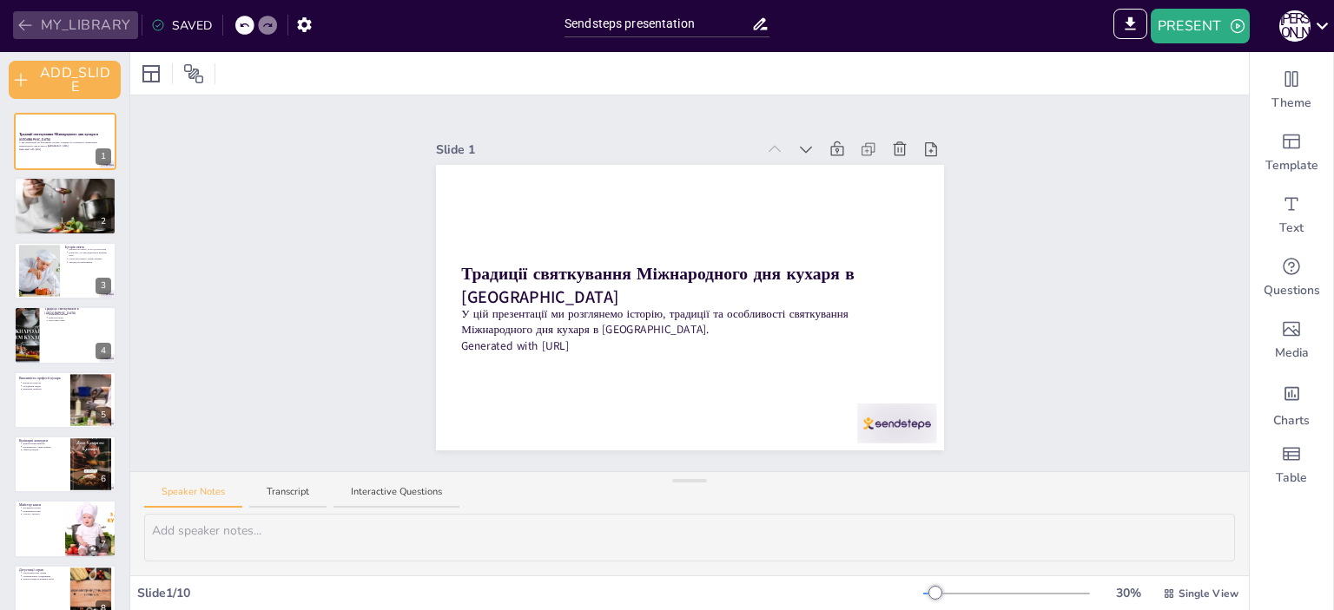
click at [101, 23] on button "MY_LIBRARY" at bounding box center [75, 25] width 125 height 28
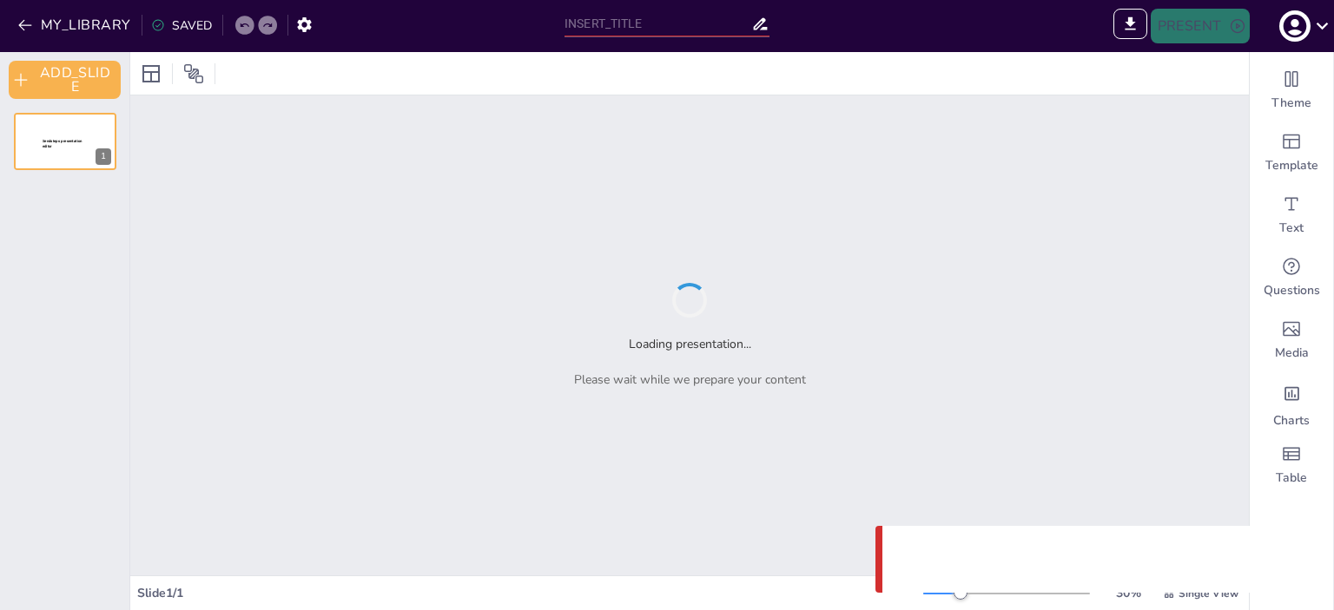
type input "Sendsteps presentation"
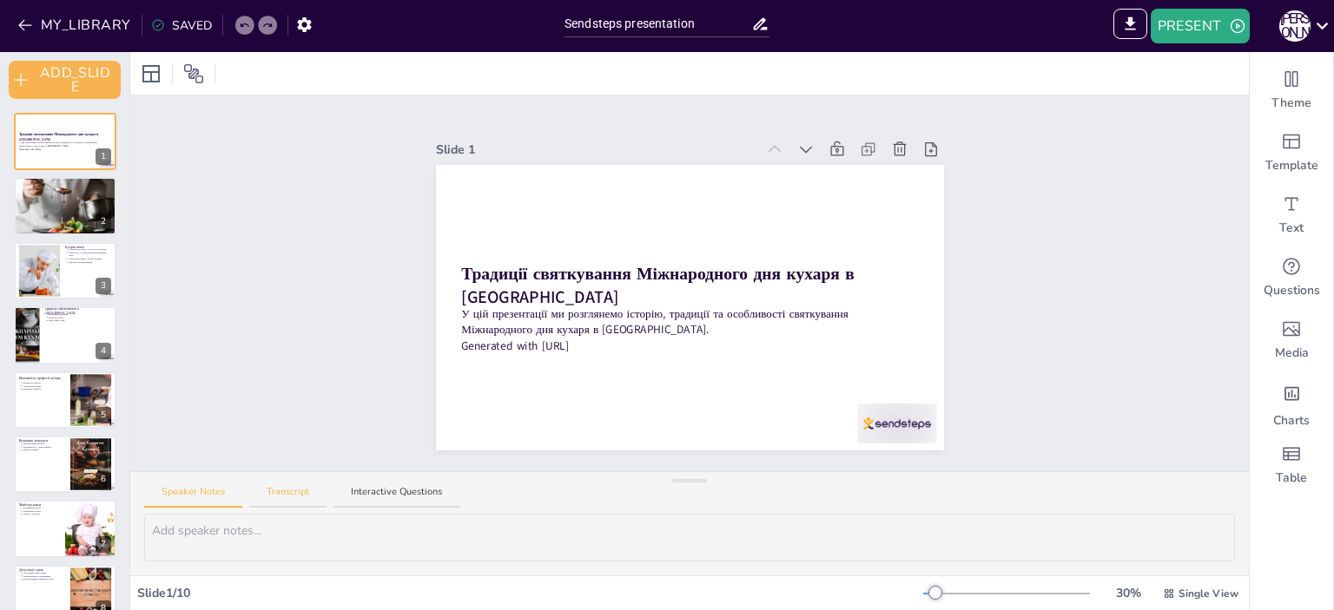
click at [294, 485] on button "Transcript" at bounding box center [287, 496] width 77 height 23
click at [370, 489] on button "Interactive Questions" at bounding box center [396, 496] width 126 height 23
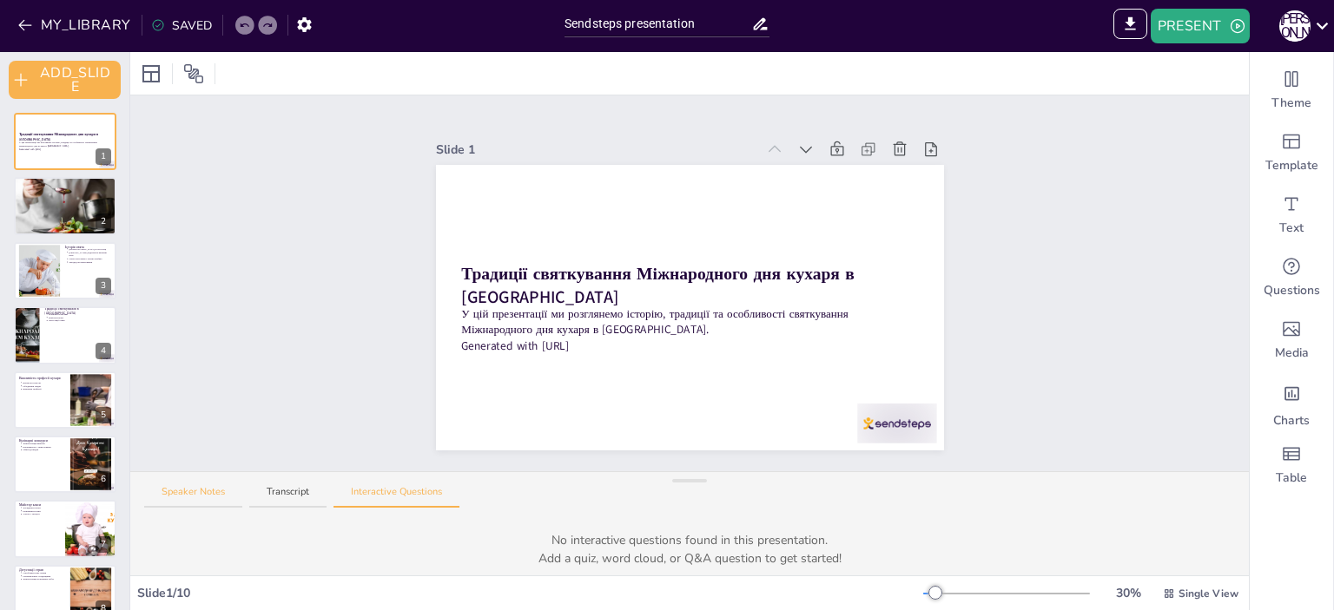
click at [167, 491] on button "Speaker Notes" at bounding box center [193, 496] width 98 height 23
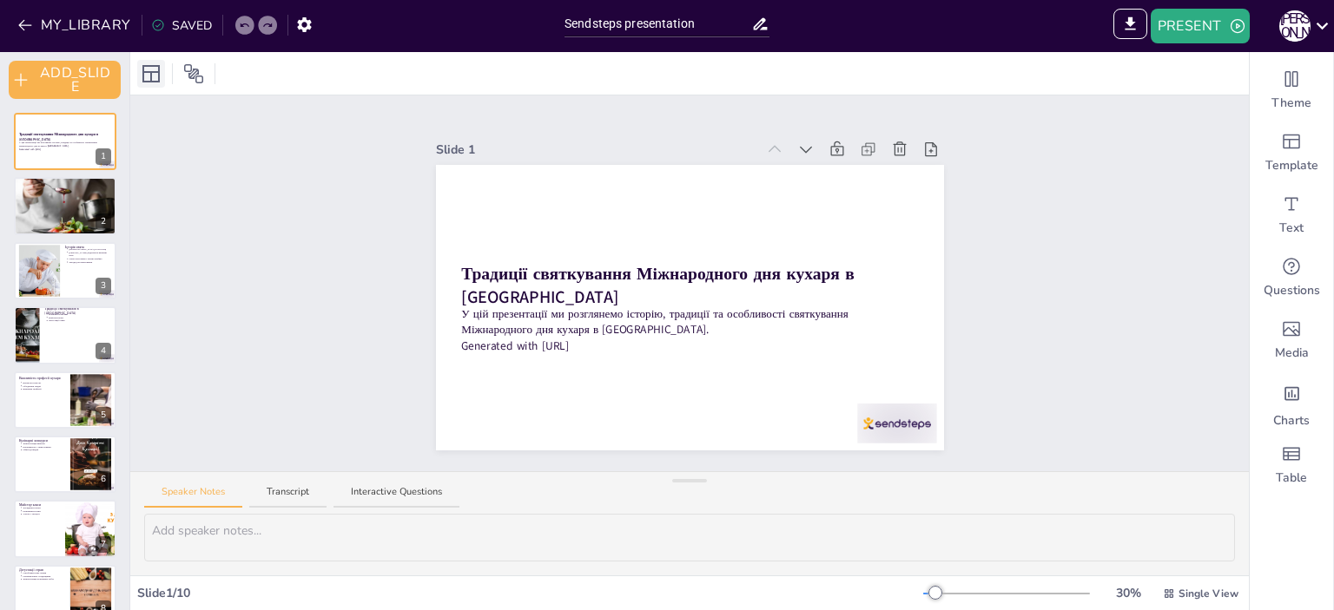
click at [156, 78] on icon at bounding box center [151, 73] width 21 height 21
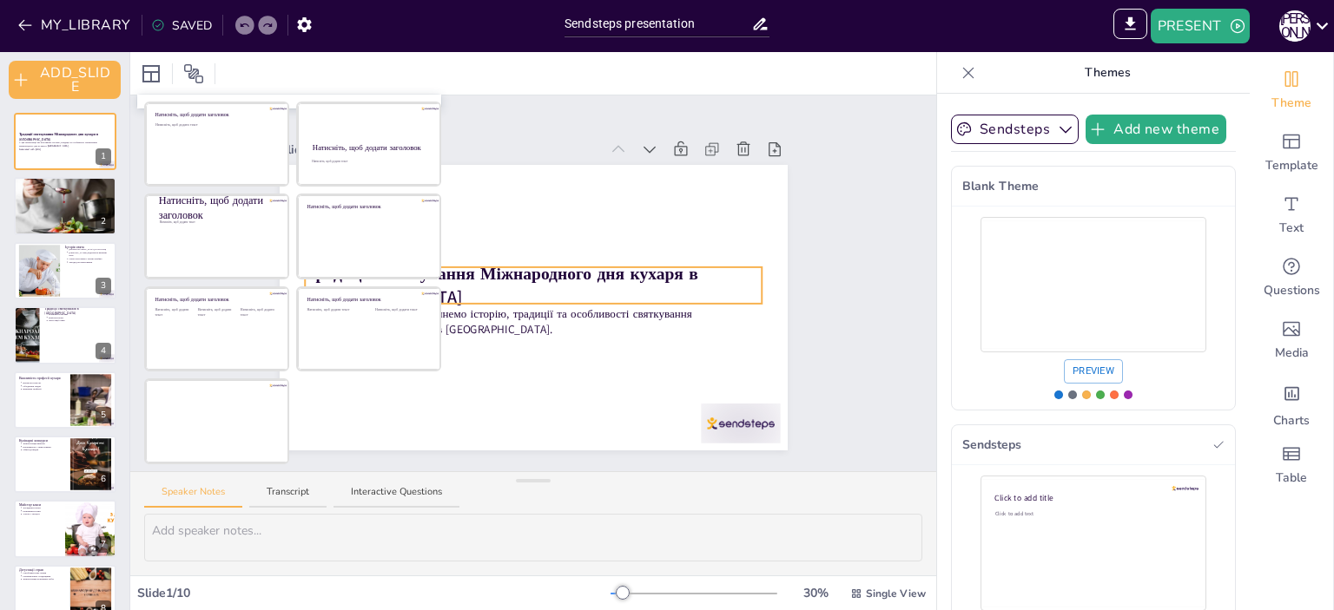
click at [697, 277] on strong "Традиції святкування Міжнародного дня кухаря в [GEOGRAPHIC_DATA]" at bounding box center [501, 285] width 392 height 47
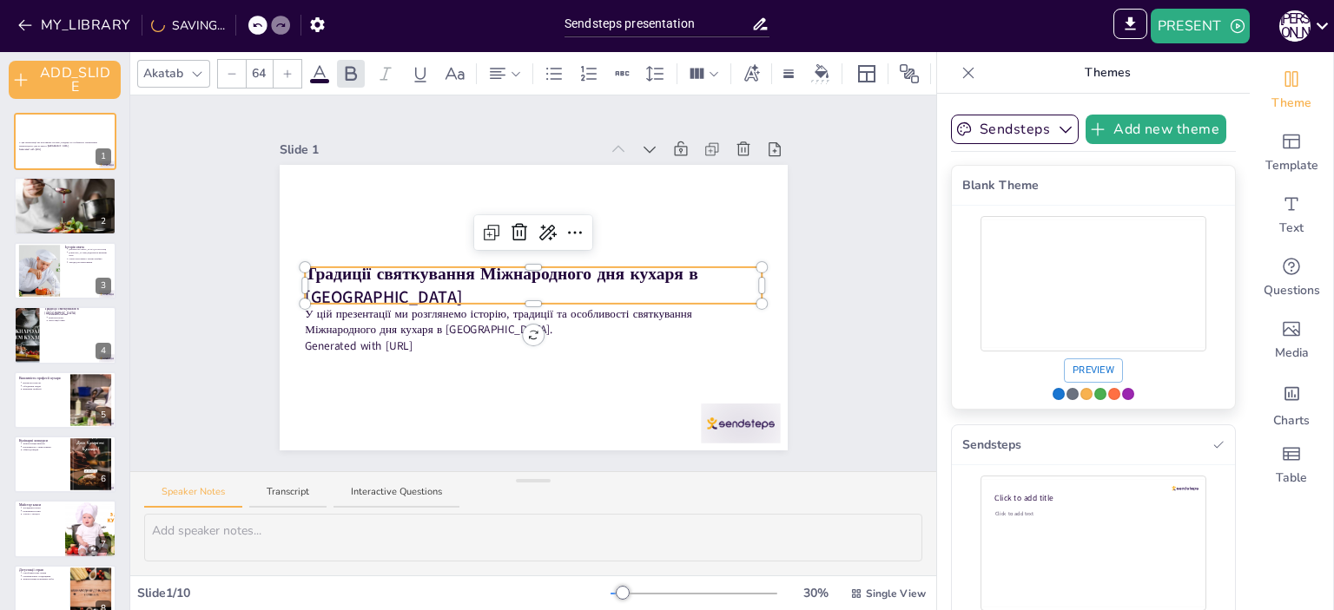
click at [1122, 392] on div "Use theme Blank Theme" at bounding box center [1128, 394] width 12 height 12
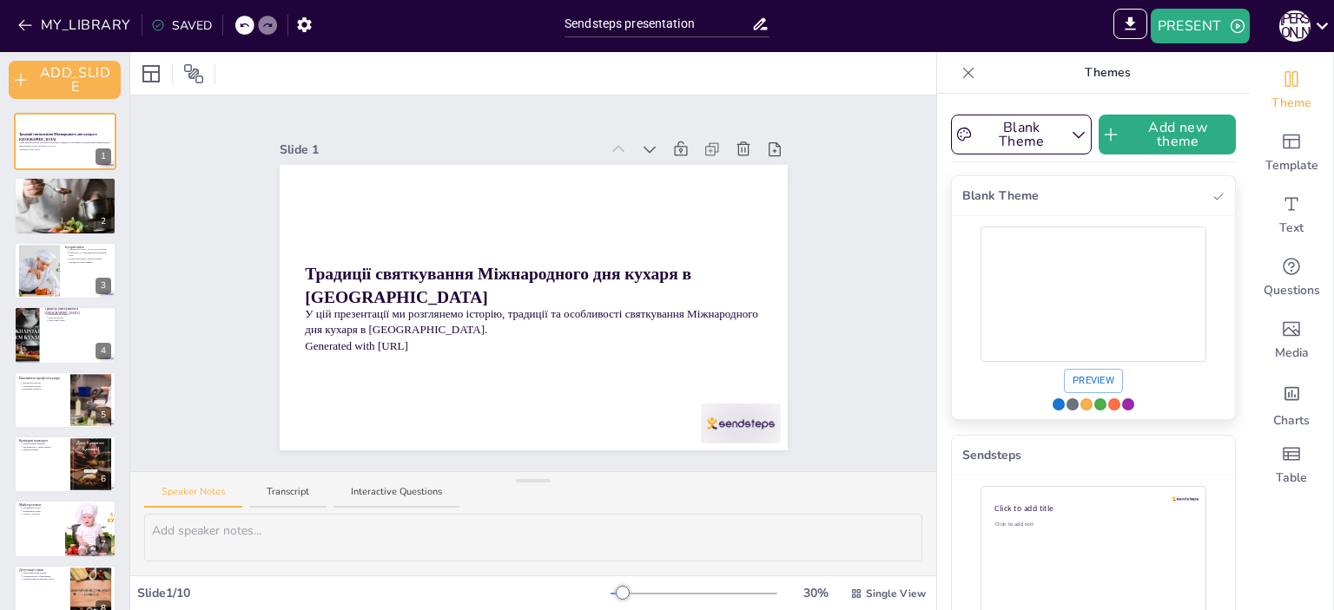
click at [1014, 249] on div "Use theme Blank Theme" at bounding box center [1093, 294] width 226 height 127
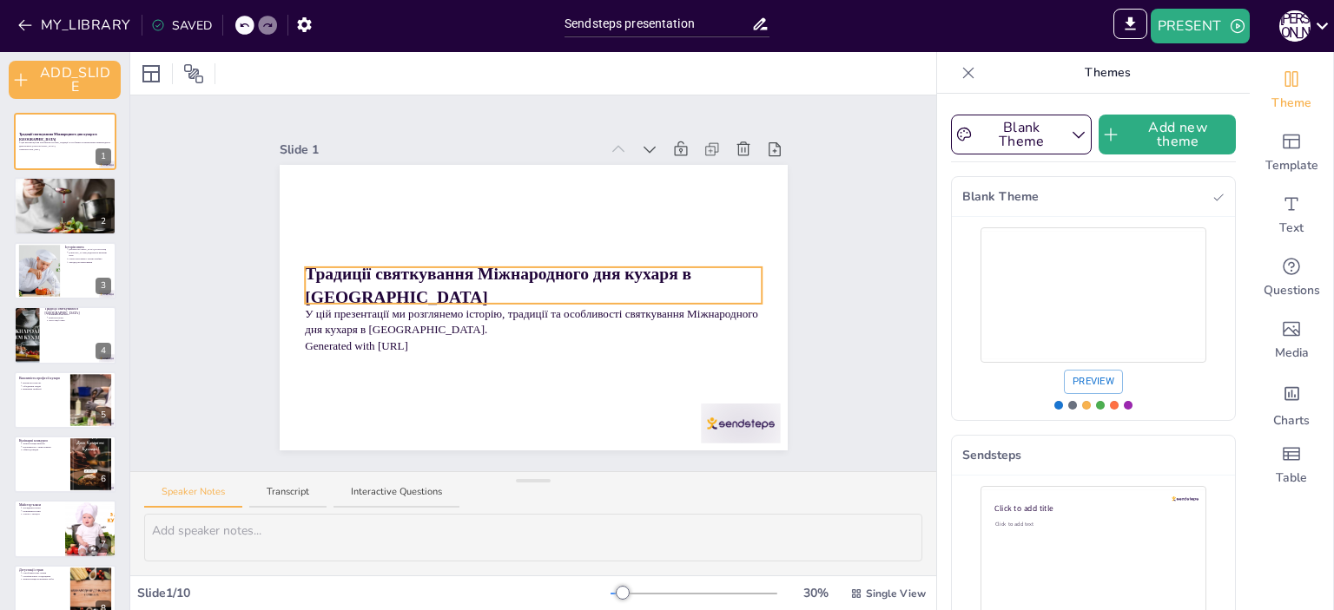
click at [580, 267] on p "Традиції святкування Міжнародного дня кухаря в [GEOGRAPHIC_DATA]" at bounding box center [533, 285] width 457 height 48
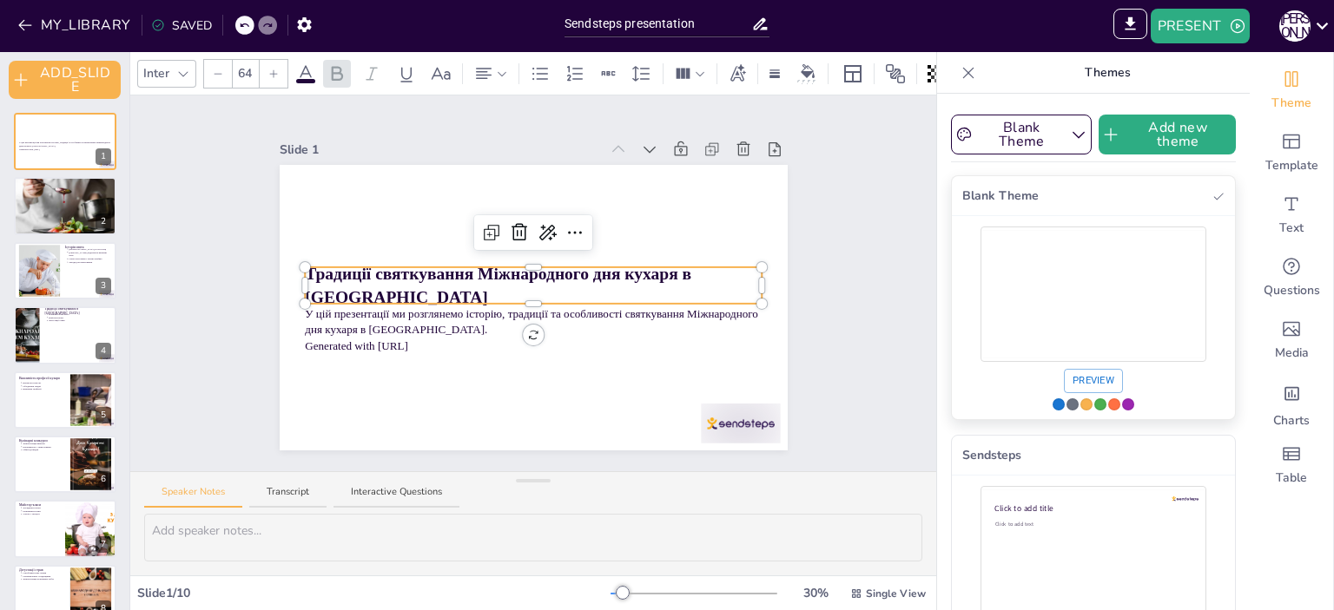
click at [1122, 402] on div "Use theme Blank Theme" at bounding box center [1128, 405] width 12 height 12
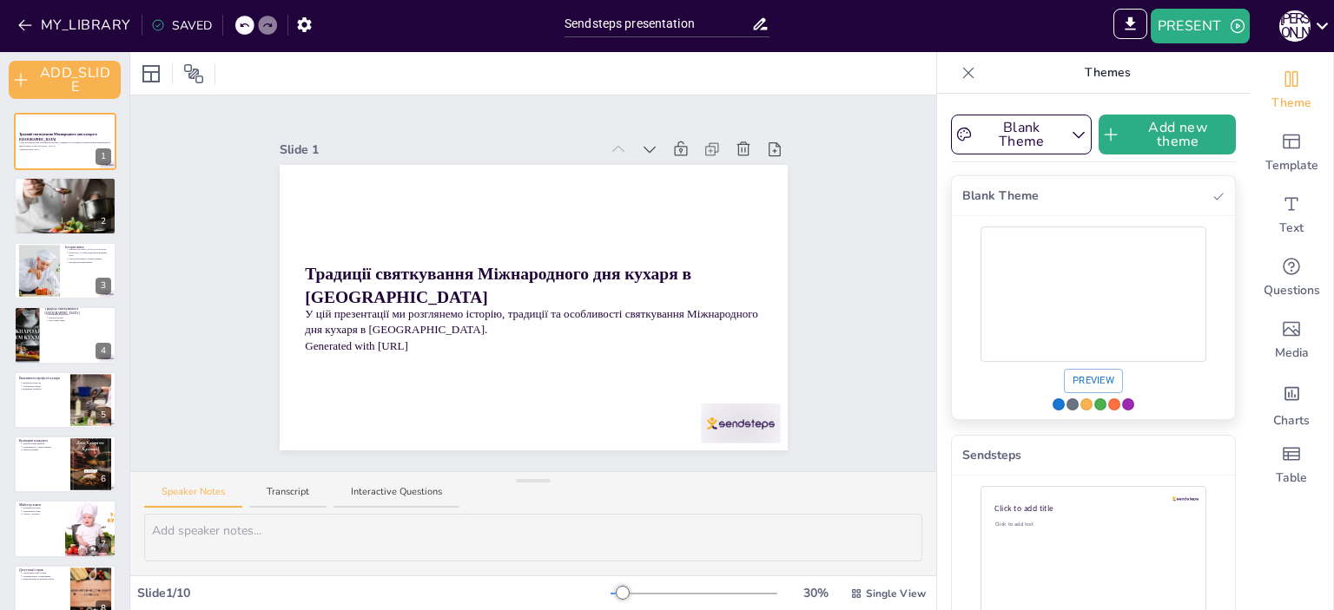
click at [1084, 376] on button "Preview" at bounding box center [1093, 381] width 59 height 24
click at [1049, 129] on button "Blank Theme" at bounding box center [1021, 135] width 141 height 40
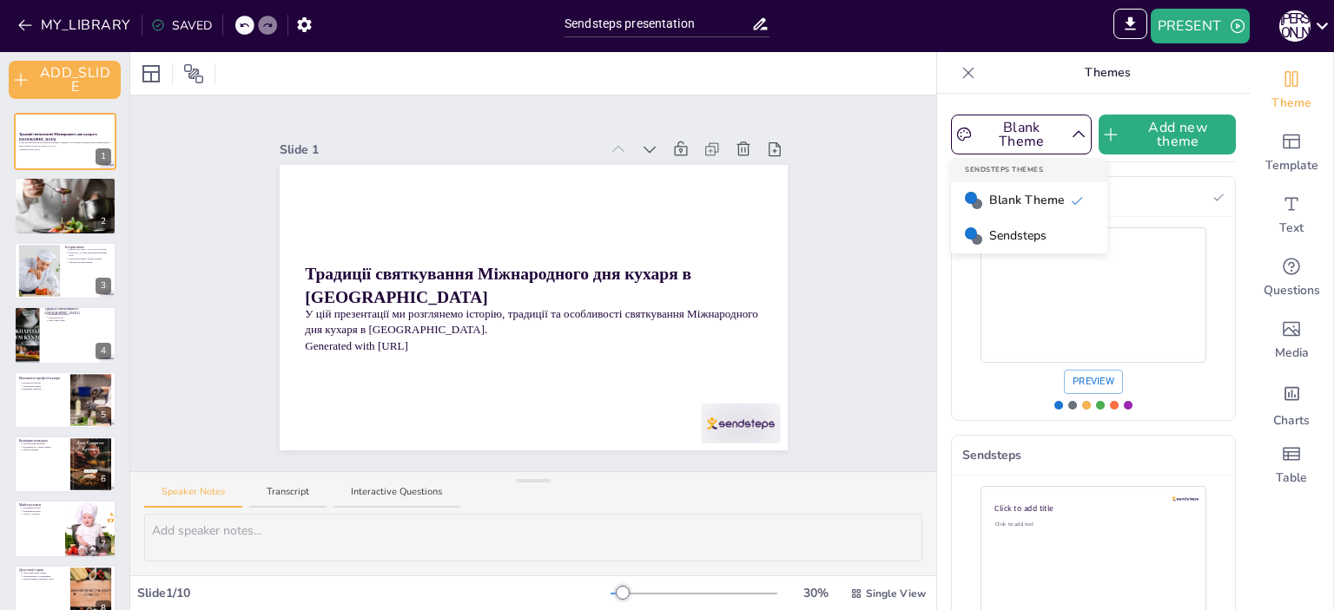
click at [856, 280] on div "Slide 1 Традиції святкування Міжнародного дня кухаря в Україні У цій презентаці…" at bounding box center [533, 284] width 806 height 376
click at [850, 284] on div "Slide 1 Традиції святкування Міжнародного дня кухаря в Україні У цій презентаці…" at bounding box center [533, 284] width 806 height 376
click at [959, 72] on icon at bounding box center [967, 72] width 17 height 17
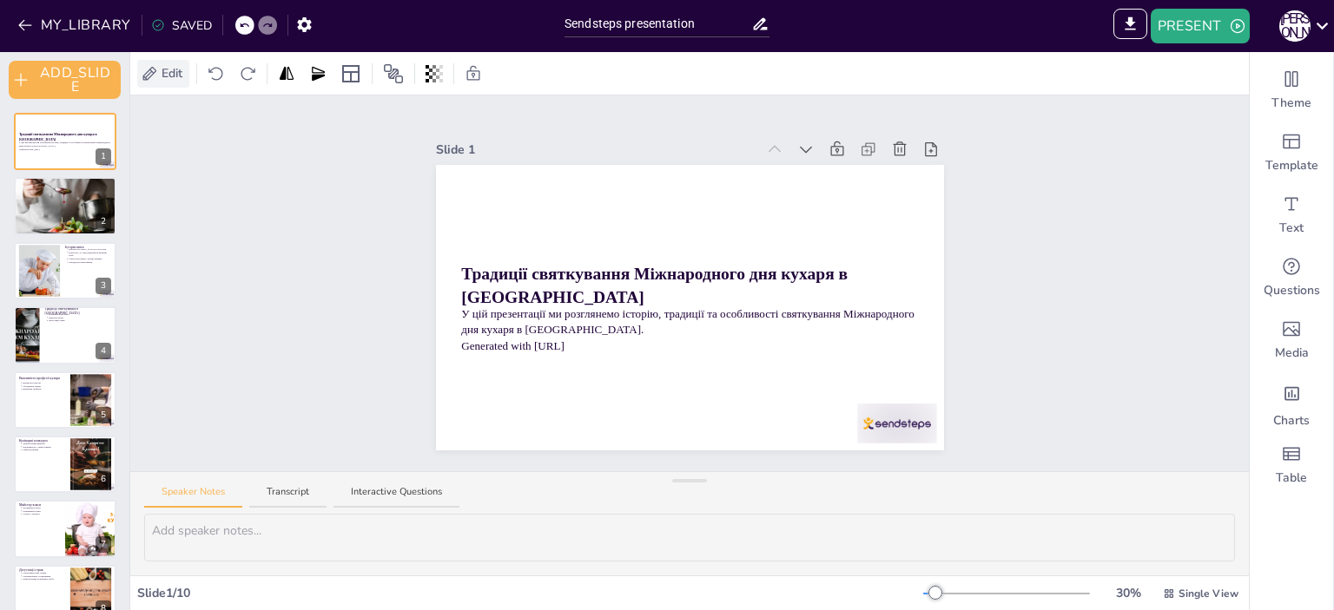
click at [176, 72] on span "Edit" at bounding box center [172, 73] width 28 height 18
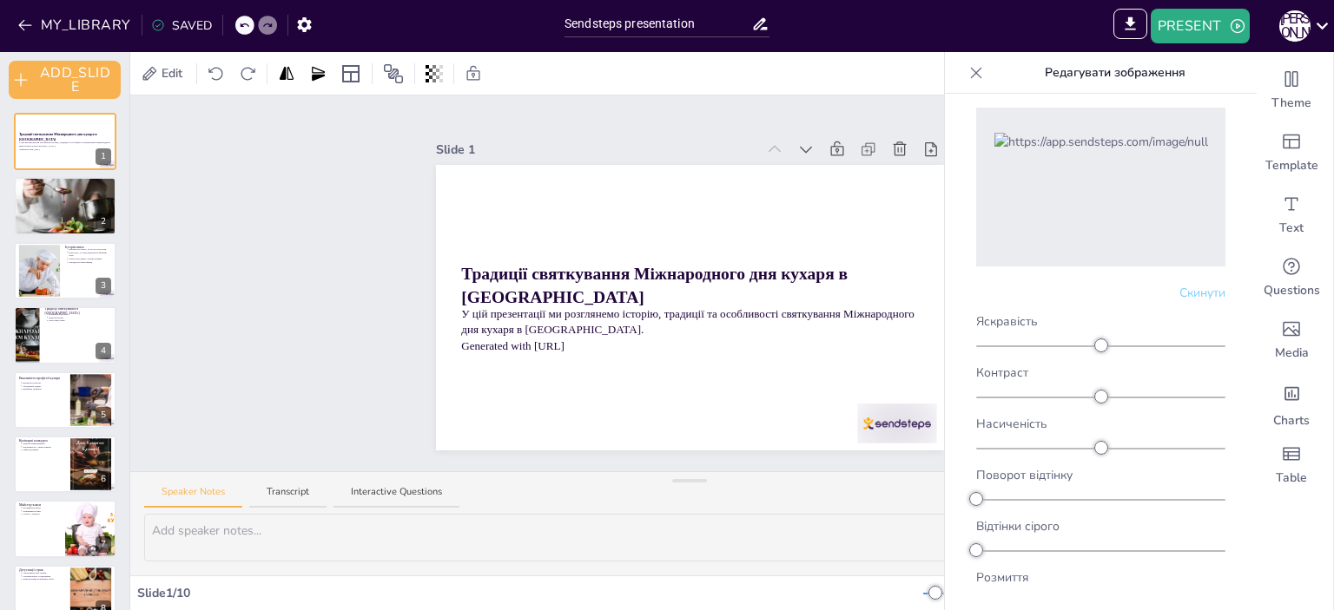
scroll to position [115, 0]
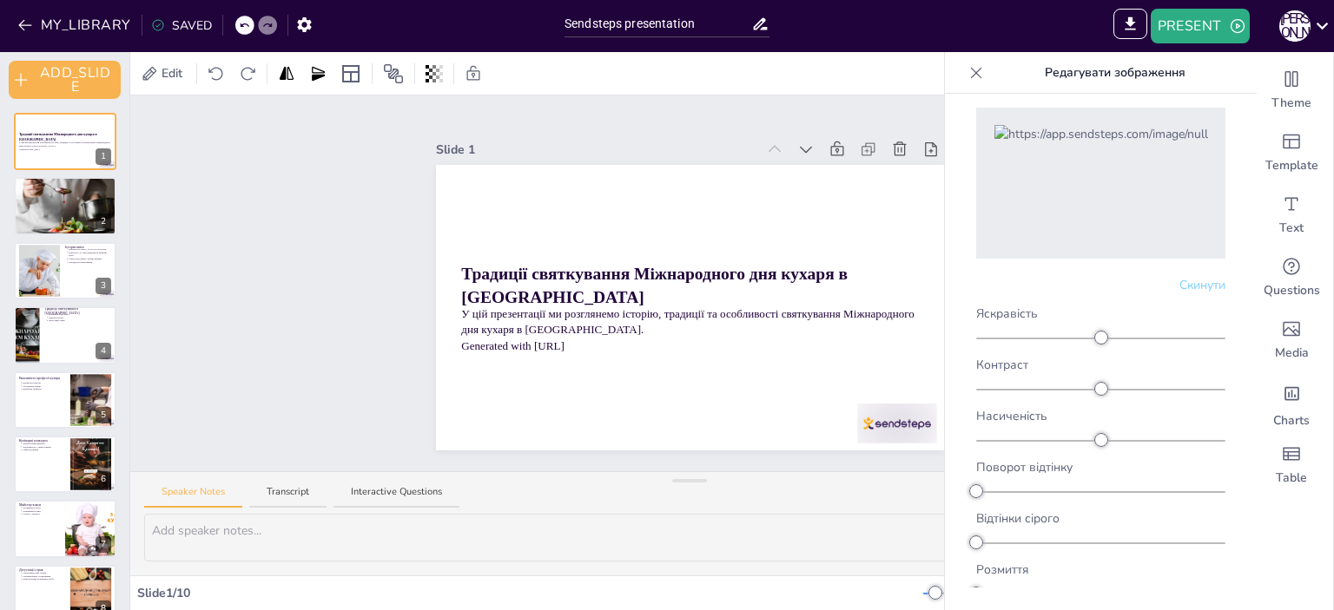
click at [208, 145] on div "Slide 1 Традиції святкування Міжнародного дня кухаря в Україні У цій презентаці…" at bounding box center [689, 284] width 1118 height 376
click at [972, 64] on icon at bounding box center [975, 72] width 17 height 17
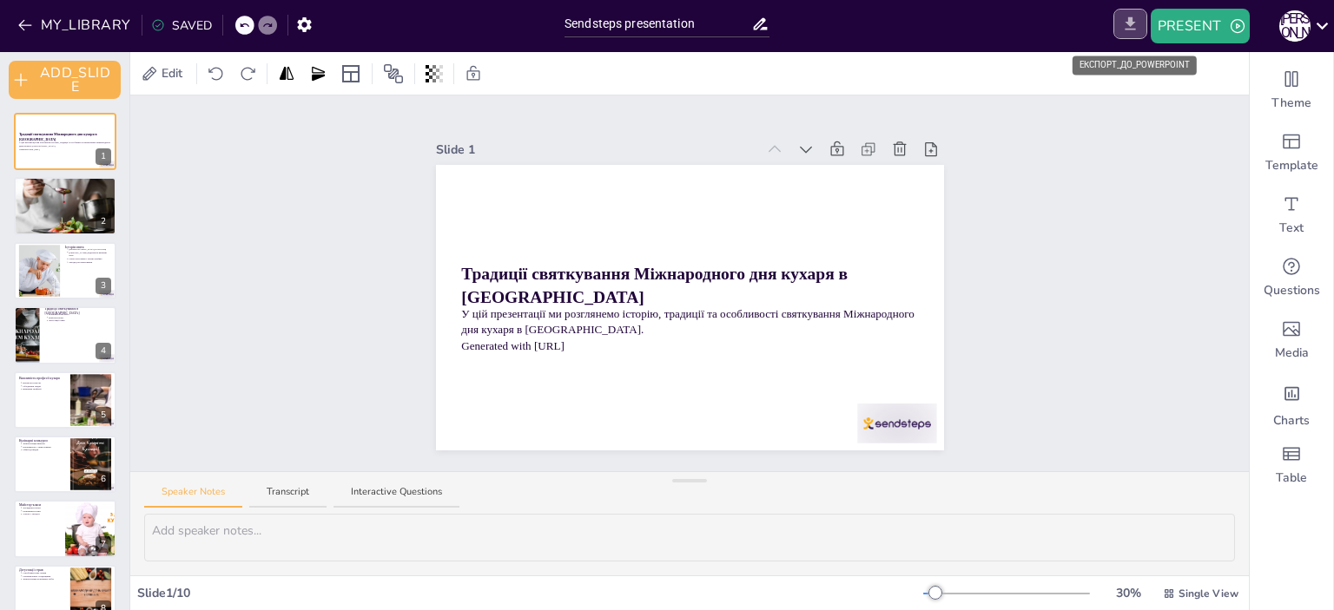
click at [1132, 16] on icon "EXPORT_TO_POWERPOINT" at bounding box center [1130, 24] width 18 height 18
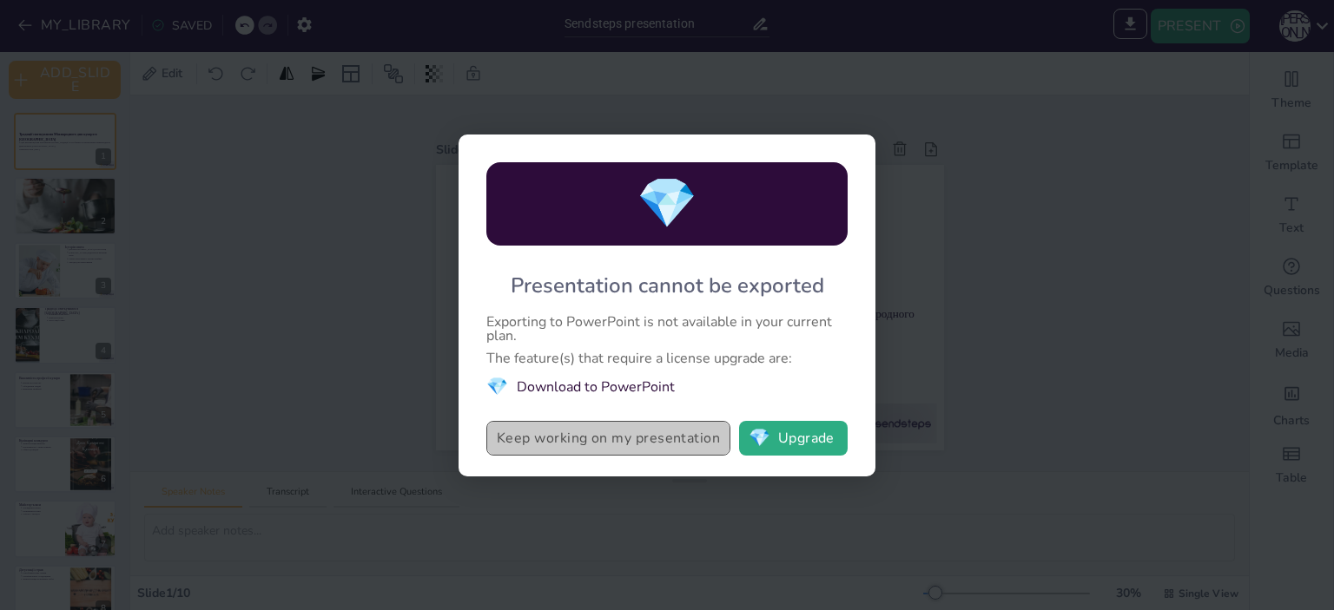
click at [528, 441] on button "Keep working on my presentation" at bounding box center [608, 438] width 244 height 35
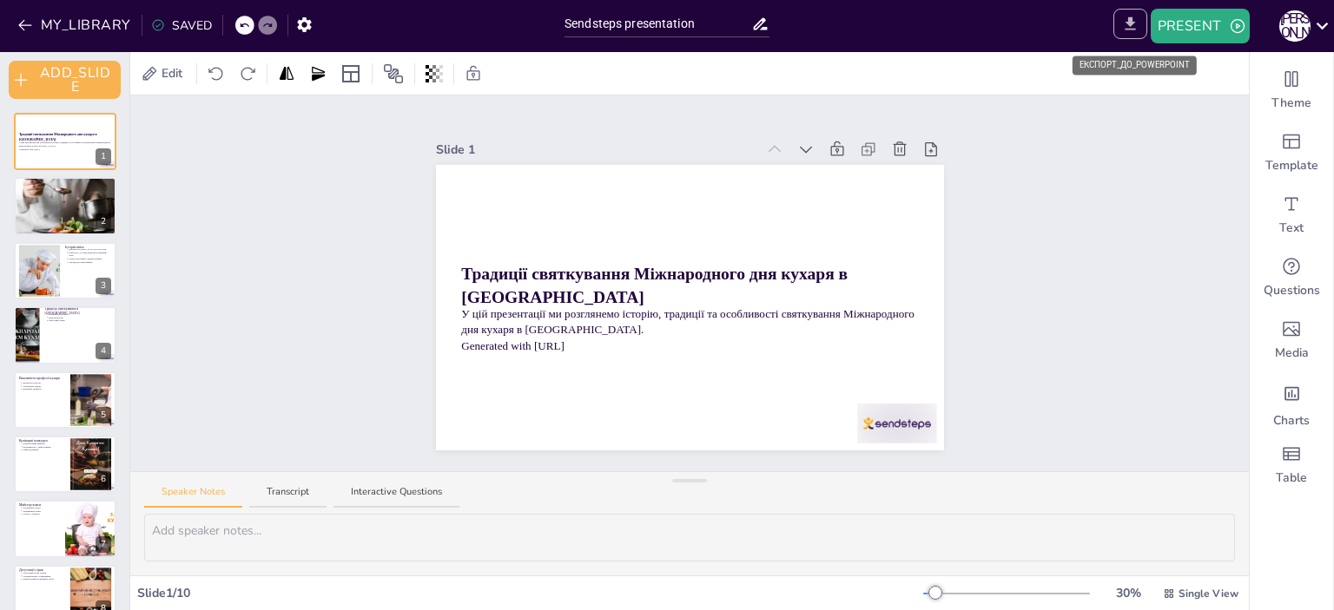
click at [1127, 16] on icon "EXPORT_TO_POWERPOINT" at bounding box center [1130, 24] width 18 height 18
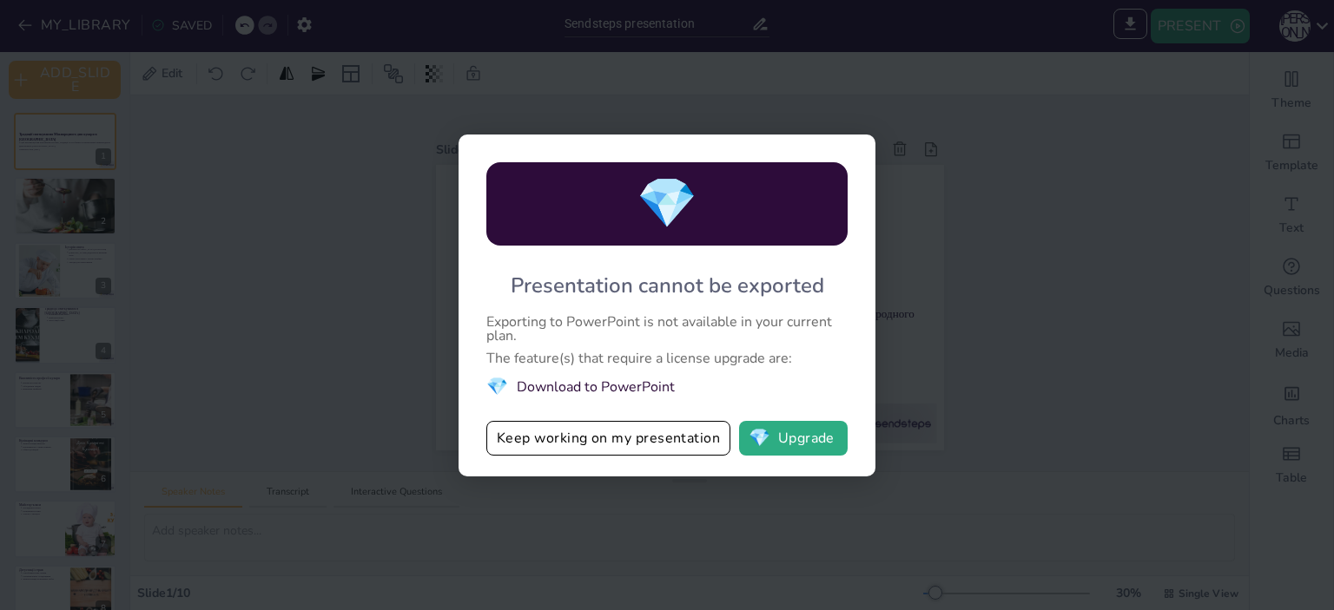
click at [573, 384] on li "💎 Download to PowerPoint" at bounding box center [666, 387] width 361 height 26
click at [1103, 201] on div "💎 Presentation cannot be exported Exporting to PowerPoint is not available in y…" at bounding box center [667, 305] width 1334 height 610
click at [521, 434] on button "Keep working on my presentation" at bounding box center [608, 438] width 244 height 35
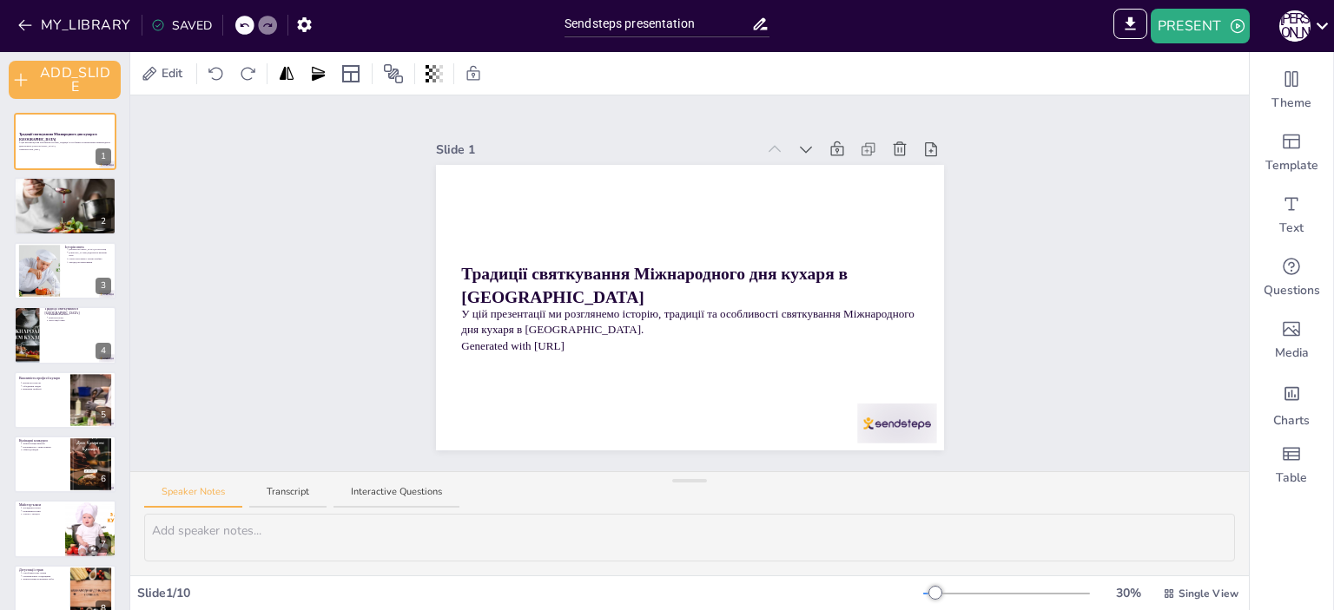
drag, startPoint x: 9, startPoint y: 2, endPoint x: 187, endPoint y: 117, distance: 212.2
click at [187, 117] on div "Slide 1 Традиції святкування Міжнародного дня кухаря в Україні У цій презентаці…" at bounding box center [689, 284] width 1118 height 376
click at [54, 522] on div at bounding box center [65, 529] width 104 height 59
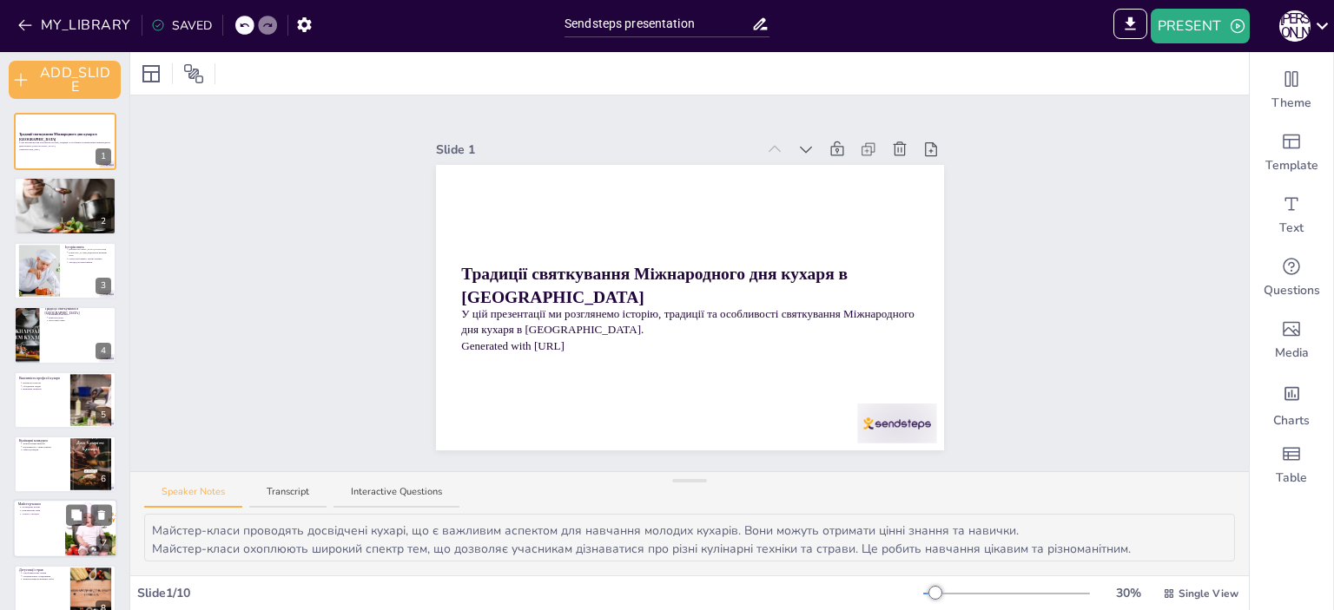
scroll to position [155, 0]
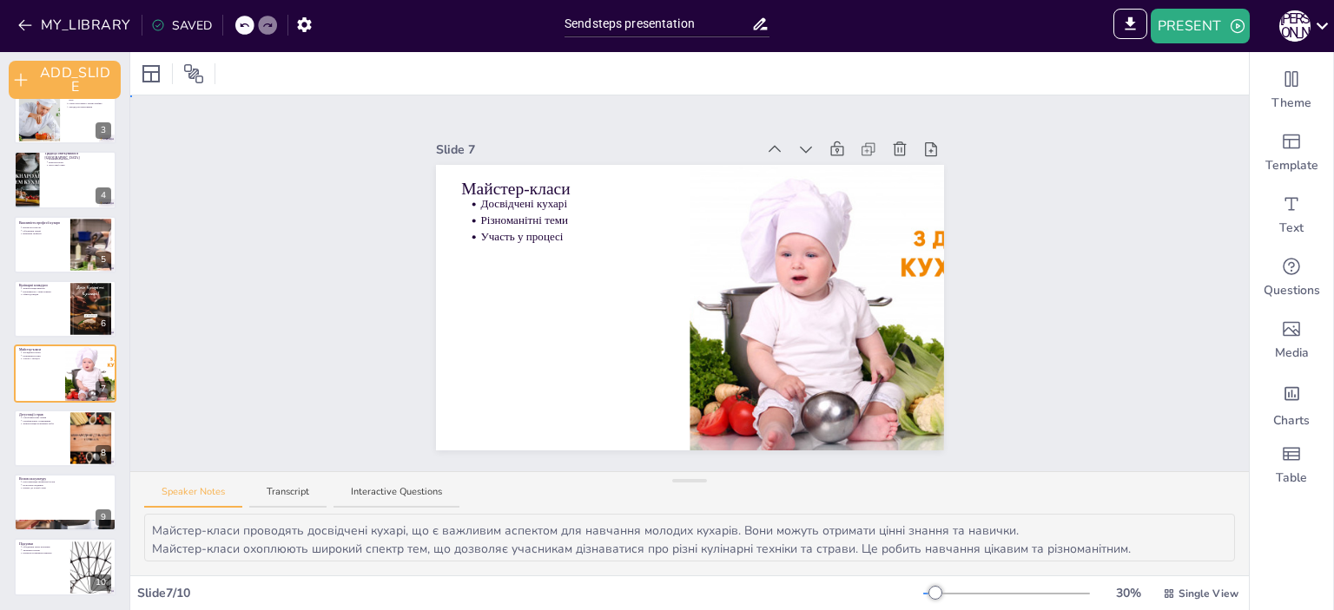
click at [252, 247] on div "Slide 1 Традиції святкування Міжнародного дня кухаря в Україні У цій презентаці…" at bounding box center [689, 284] width 1118 height 376
click at [860, 143] on icon at bounding box center [868, 149] width 17 height 17
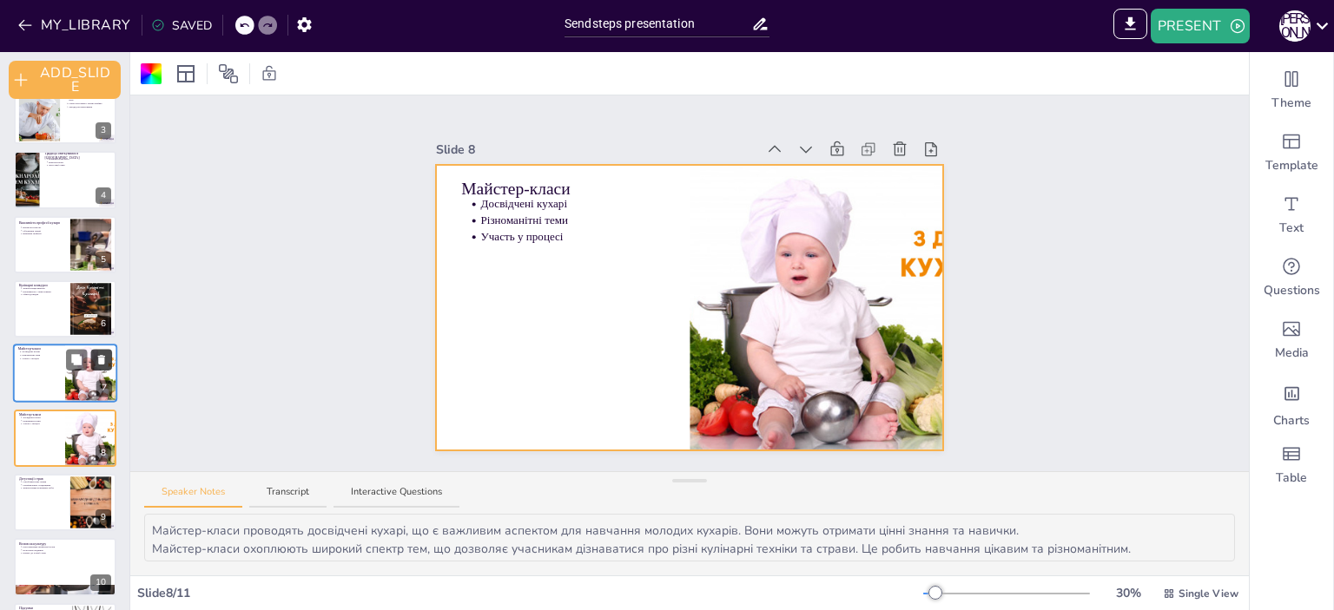
click at [102, 357] on icon at bounding box center [101, 361] width 7 height 10
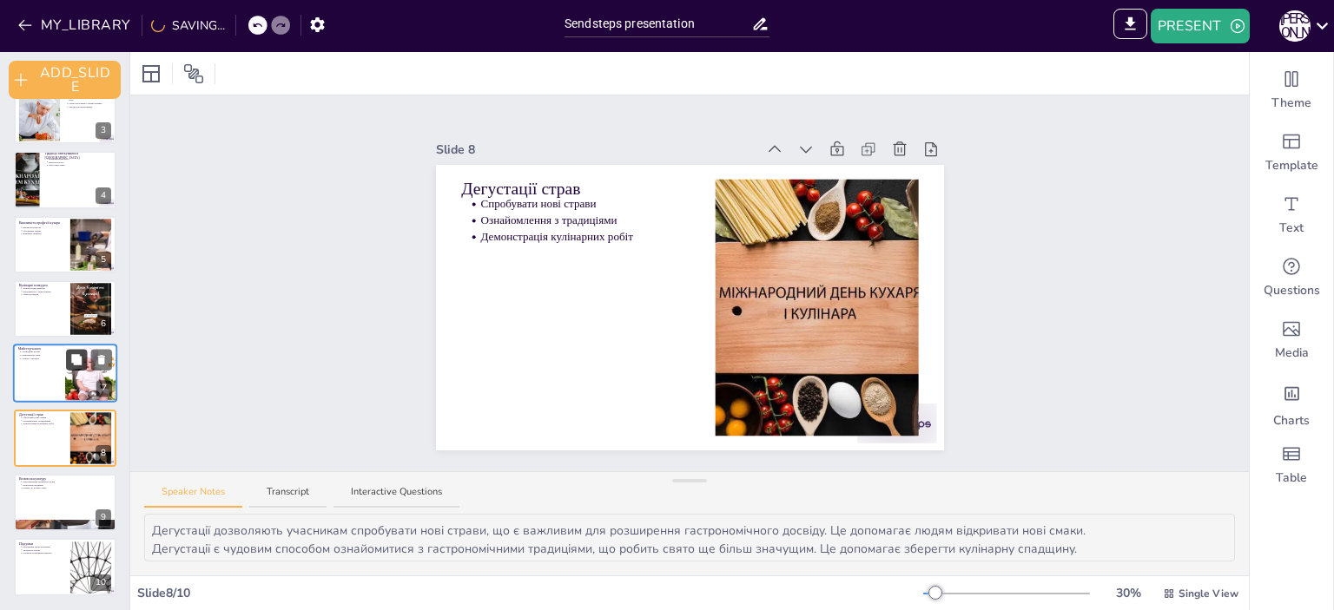
click at [76, 359] on icon at bounding box center [76, 359] width 10 height 10
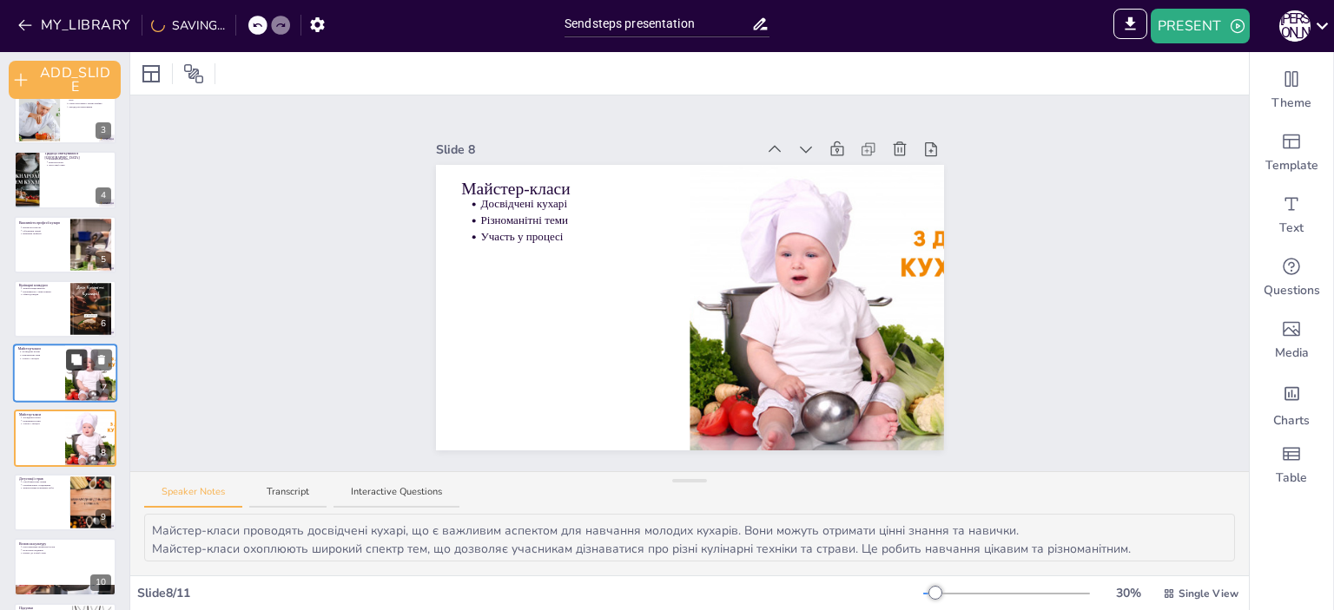
scroll to position [220, 0]
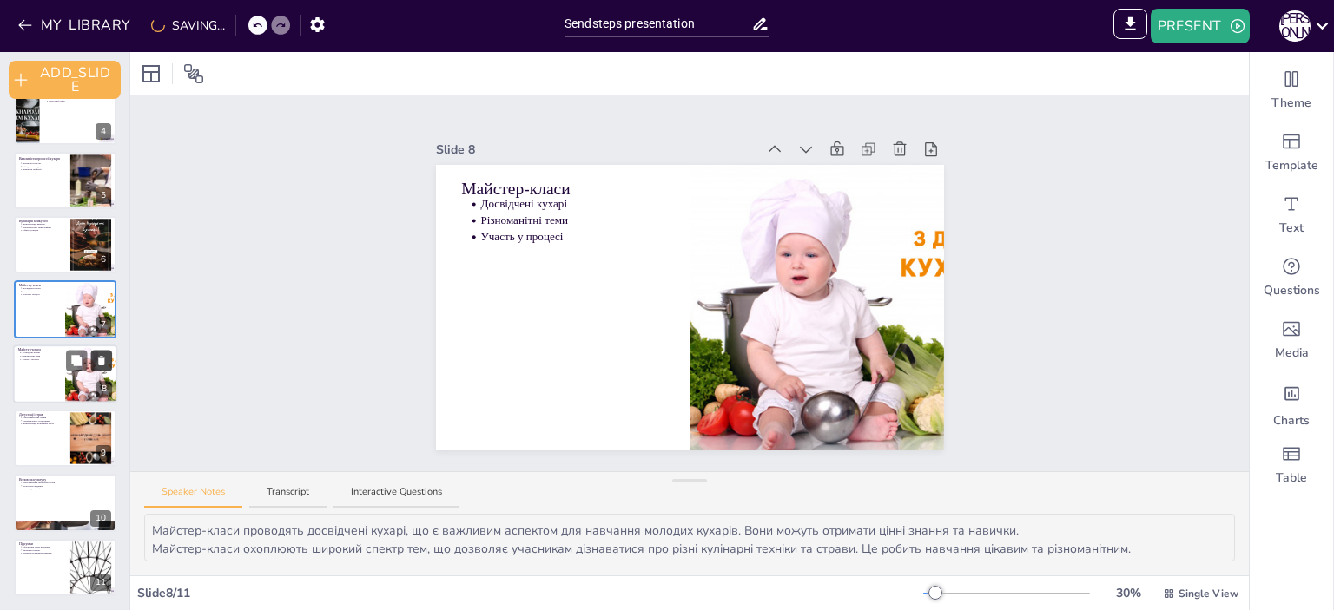
click at [105, 358] on icon at bounding box center [102, 360] width 12 height 12
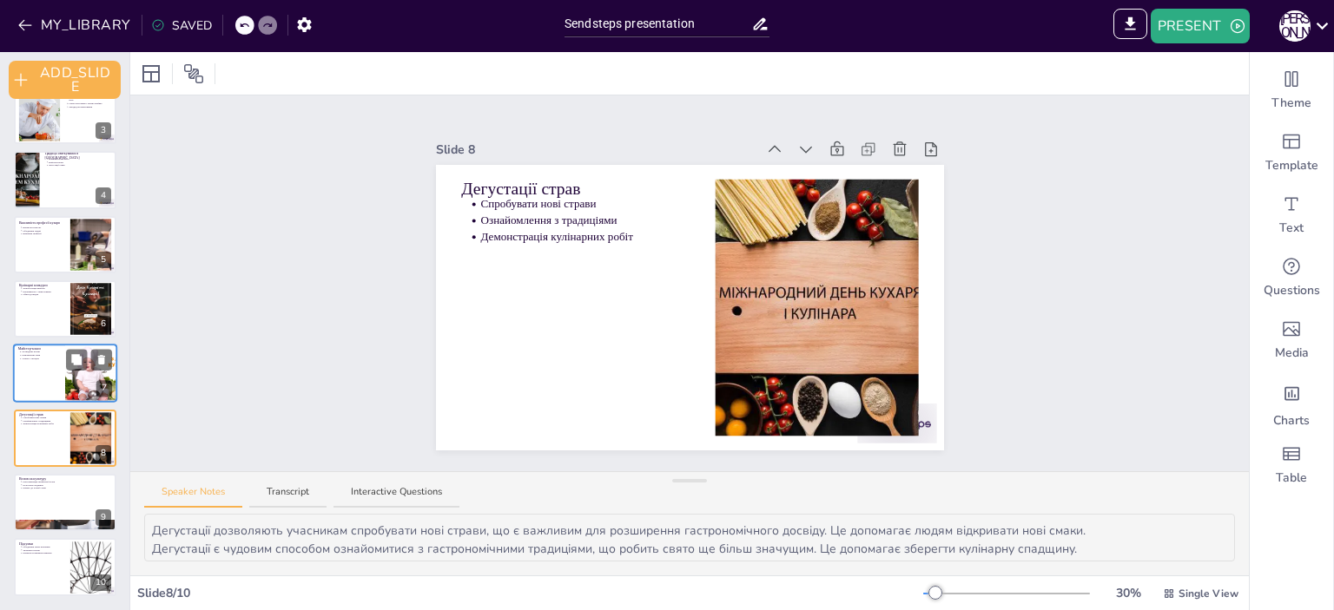
click at [30, 373] on div at bounding box center [65, 374] width 104 height 59
type textarea "Майстер-класи проводять досвідчені кухарі, що є важливим аспектом для навчання …"
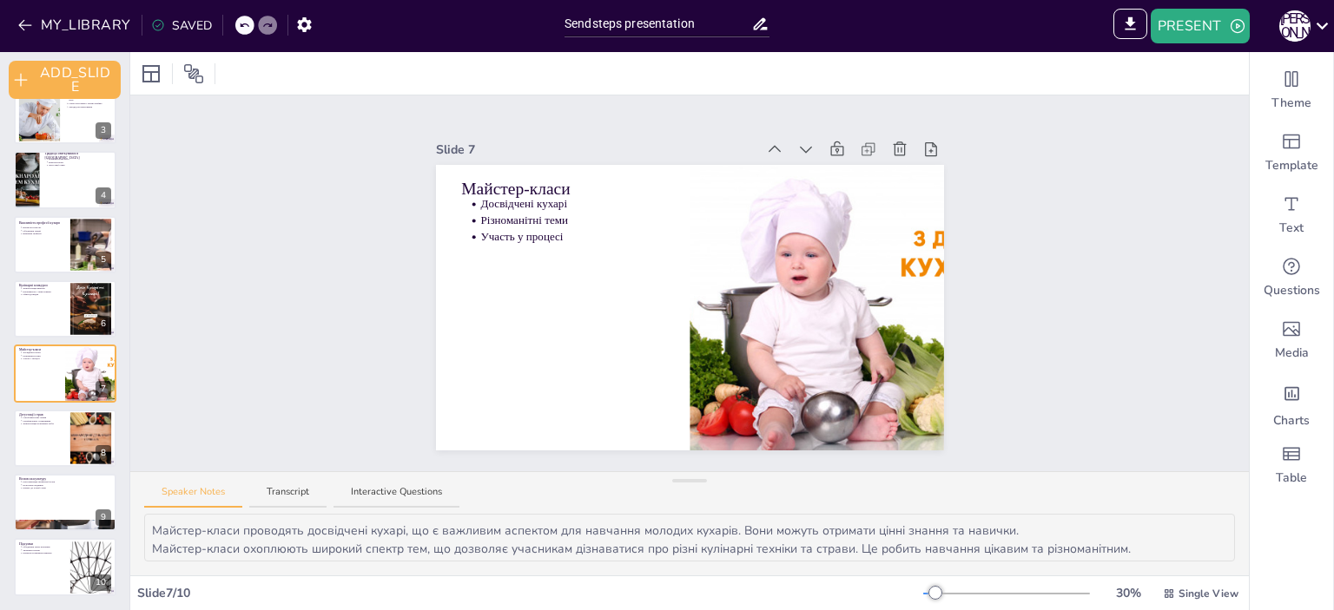
scroll to position [22, 0]
click at [101, 23] on button "MY_LIBRARY" at bounding box center [75, 25] width 125 height 28
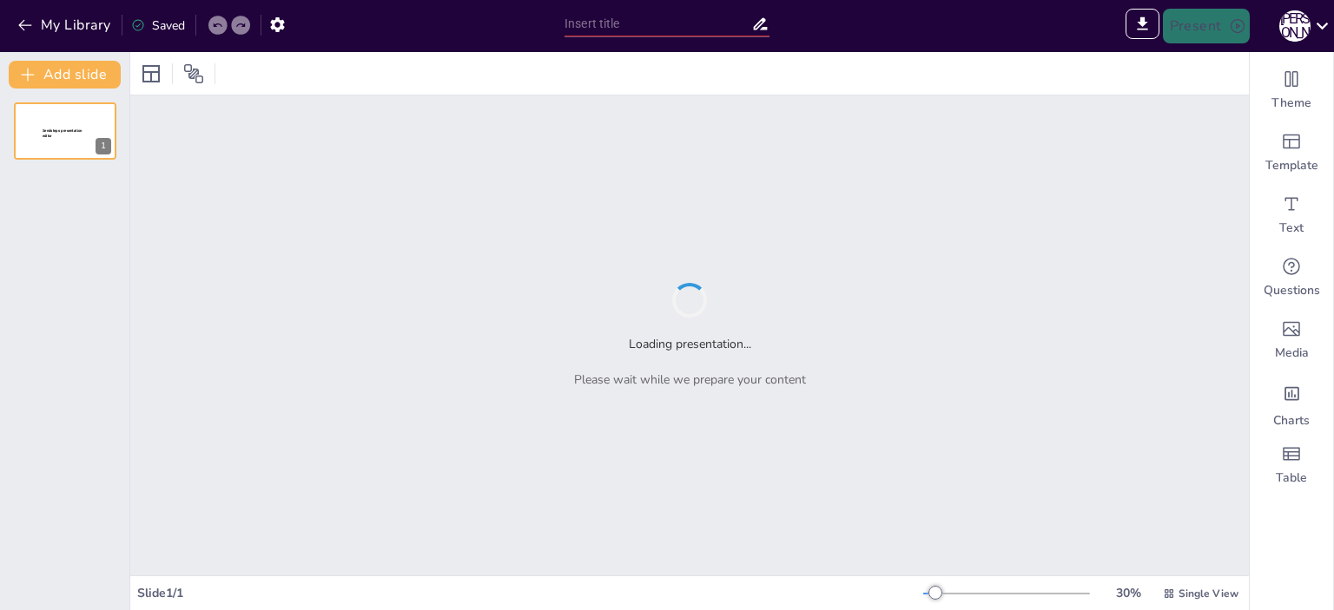
type input "Sendsteps presentation"
